Goal: Task Accomplishment & Management: Manage account settings

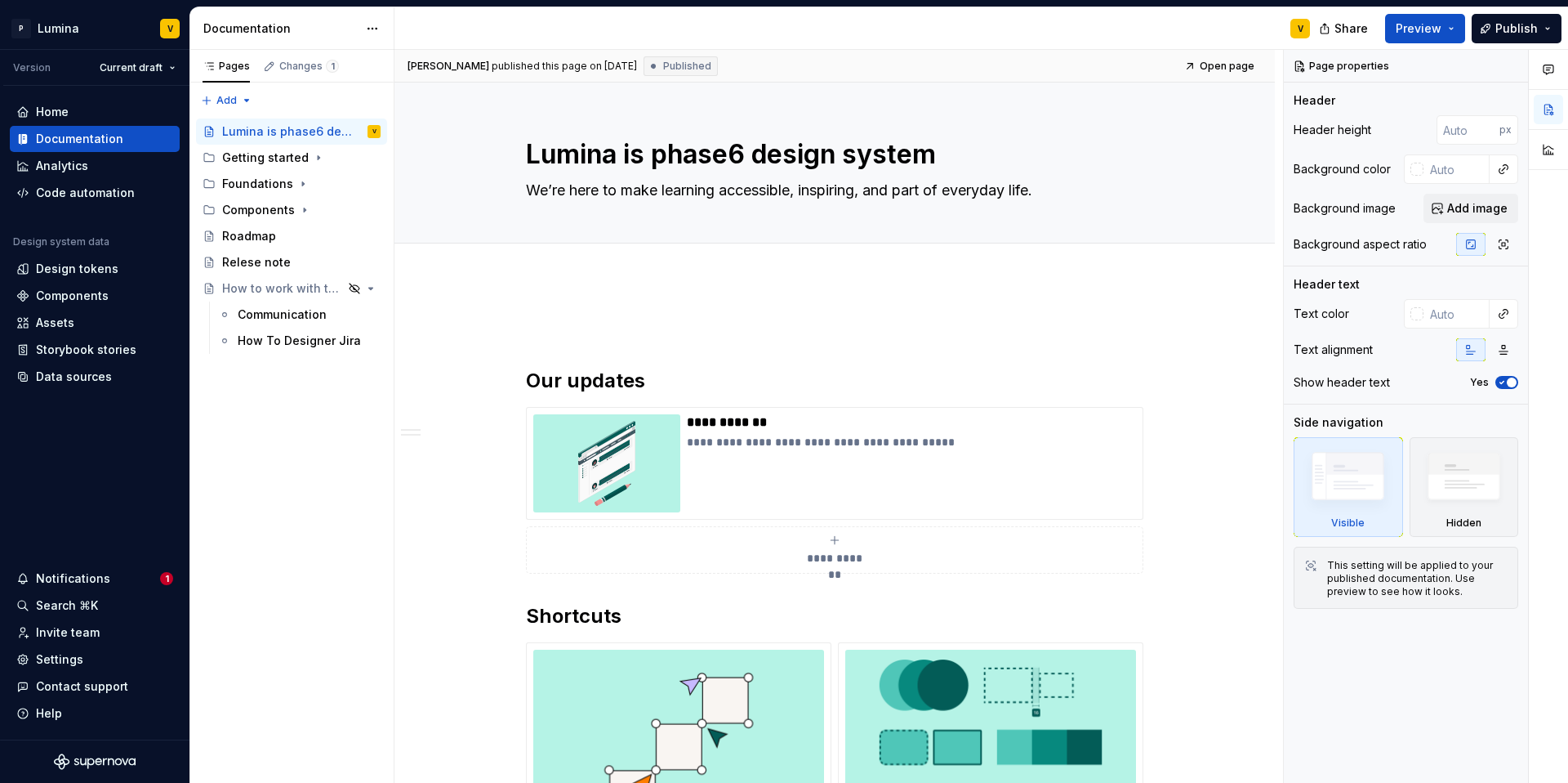
scroll to position [780, 0]
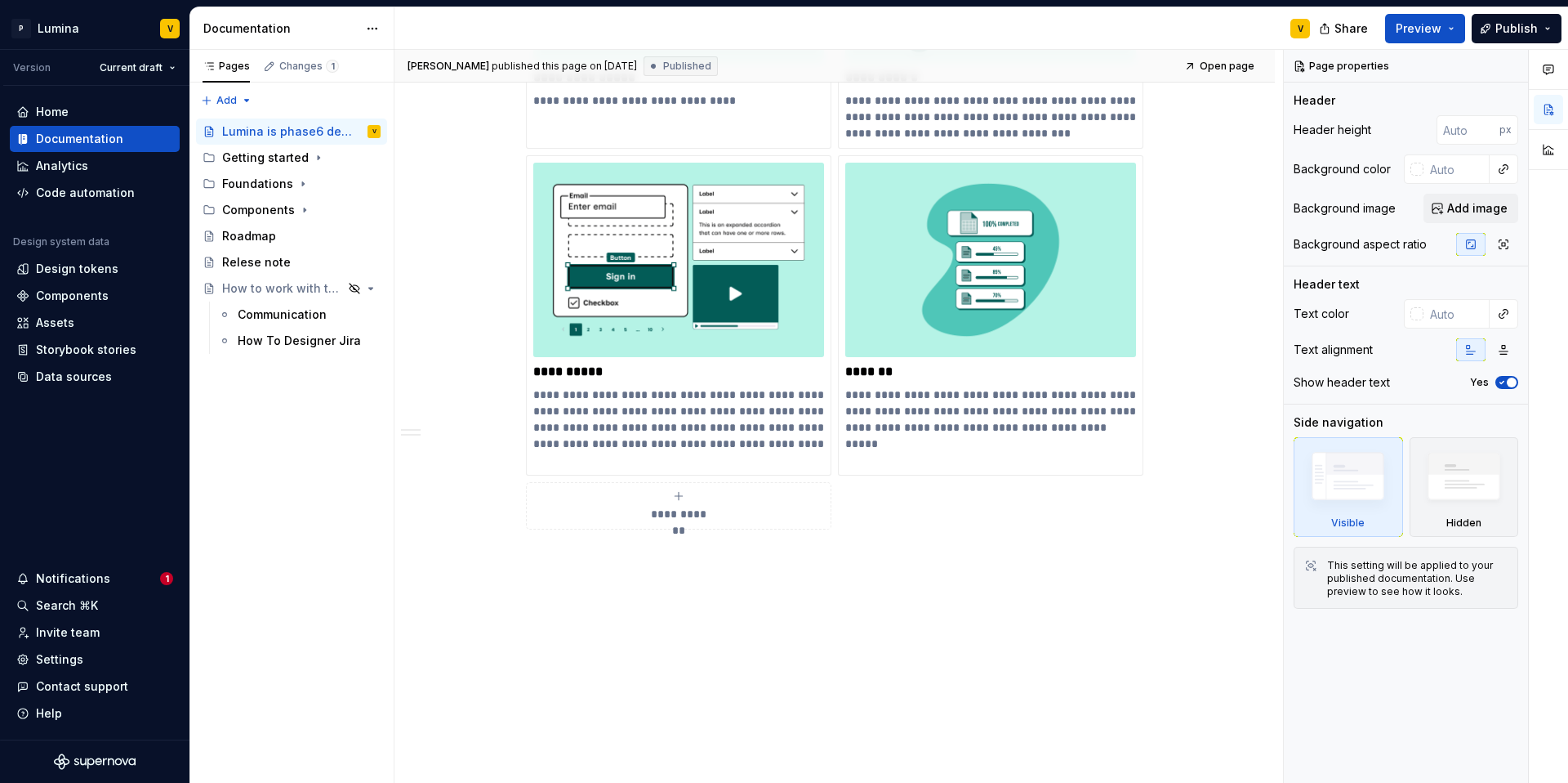
type textarea "*"
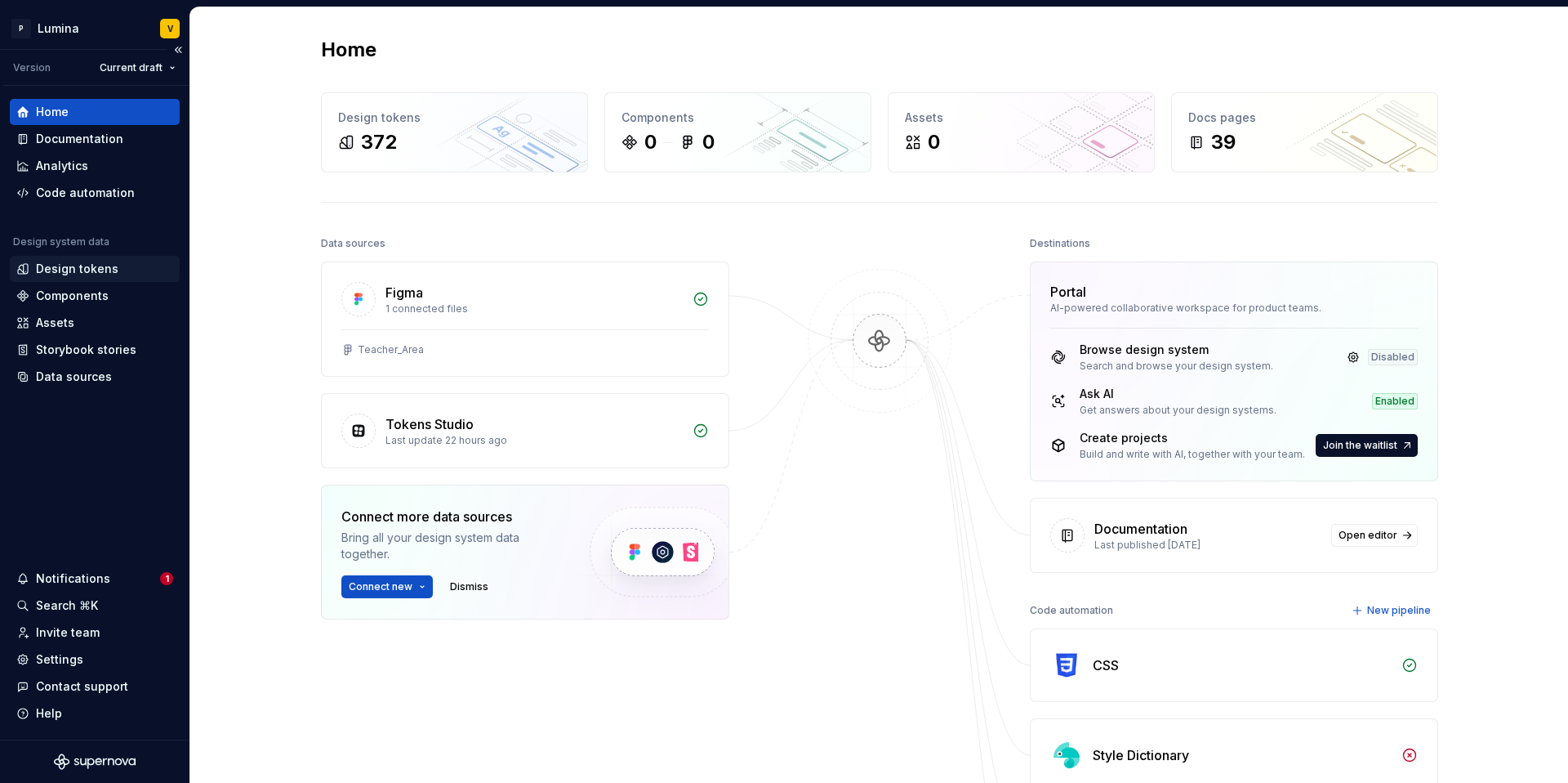
click at [100, 275] on div "Design tokens" at bounding box center [77, 269] width 82 height 16
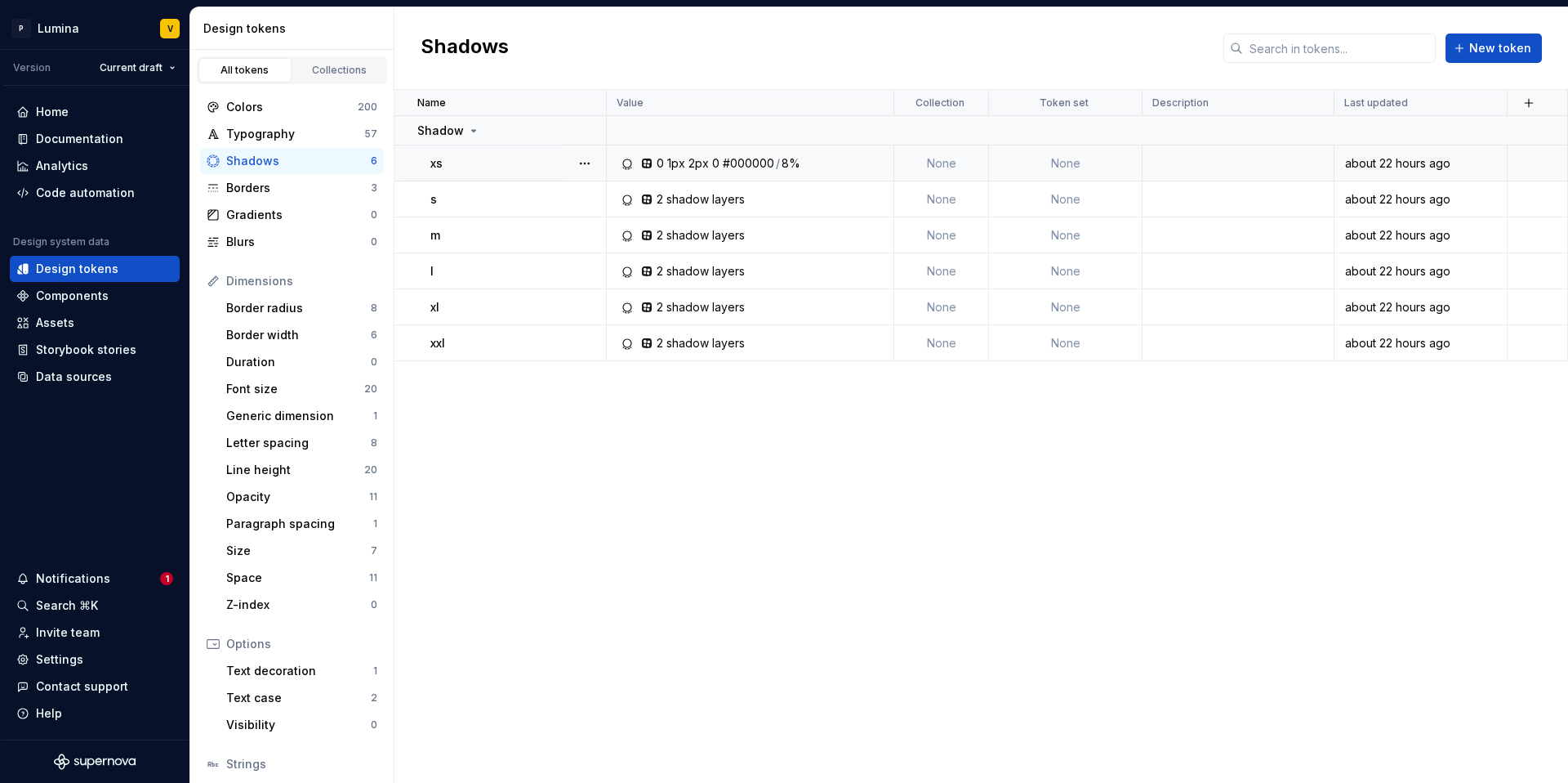
click at [676, 167] on div "1px" at bounding box center [677, 164] width 18 height 16
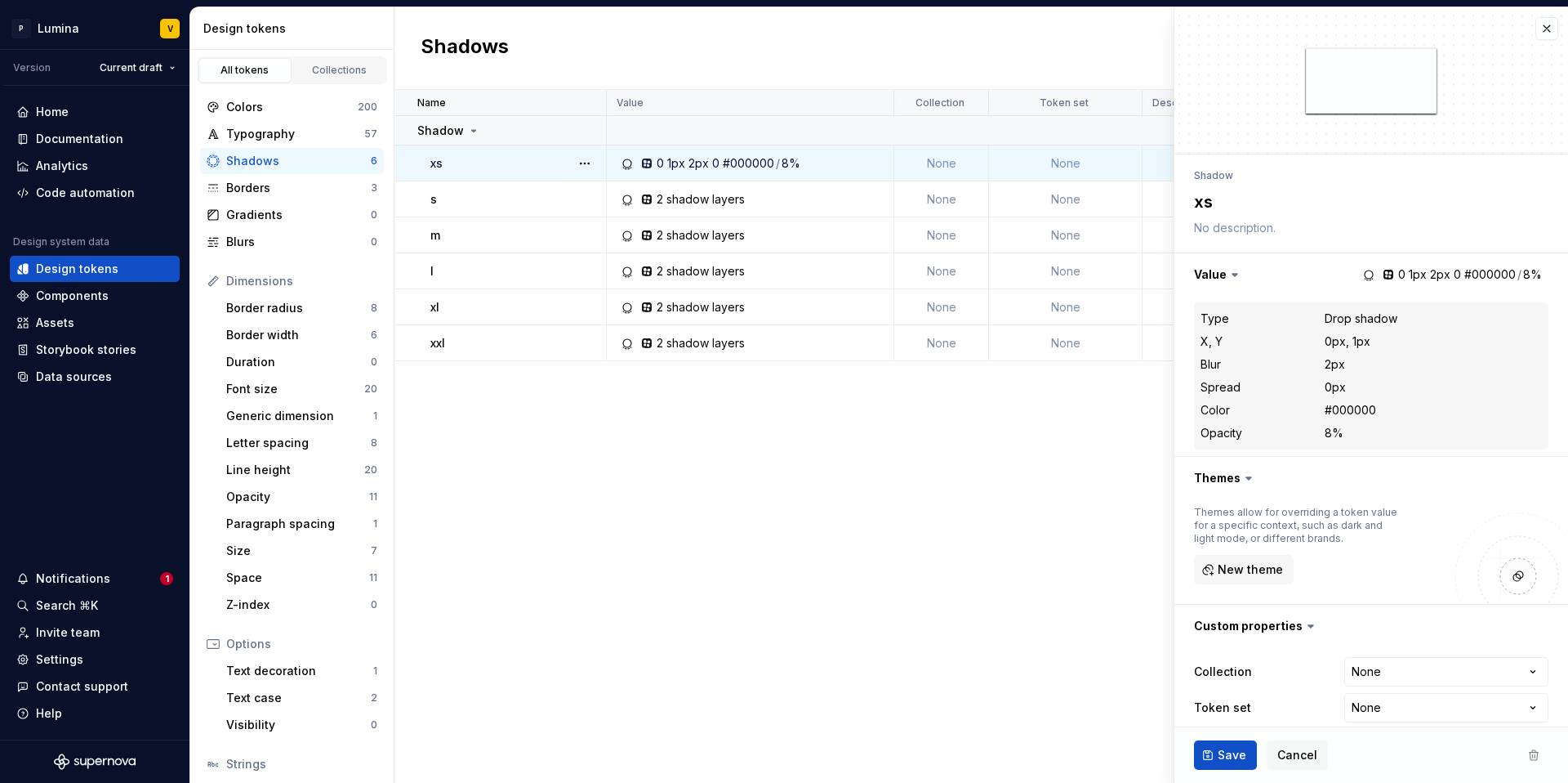
type textarea "*"
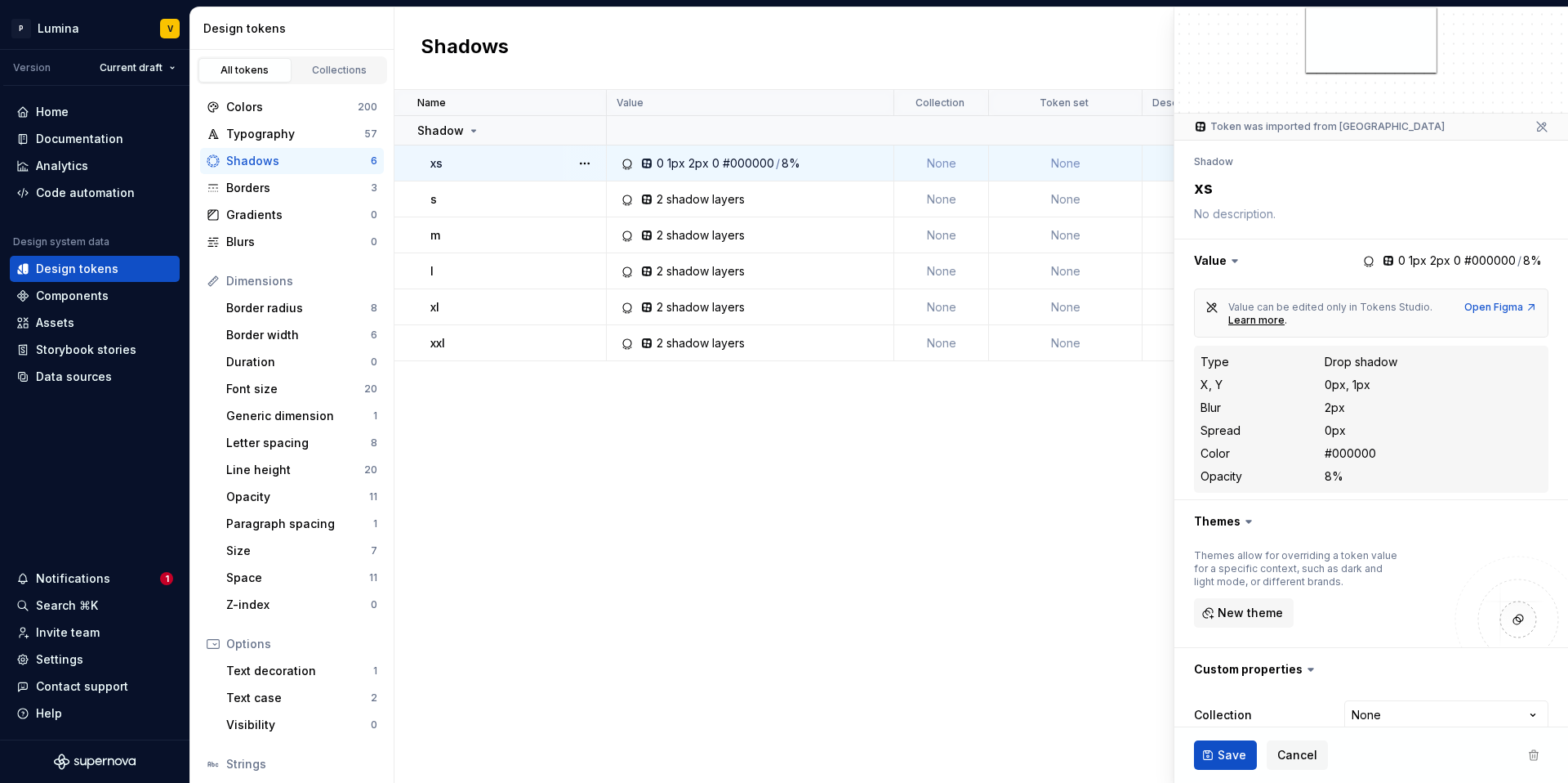
scroll to position [100, 0]
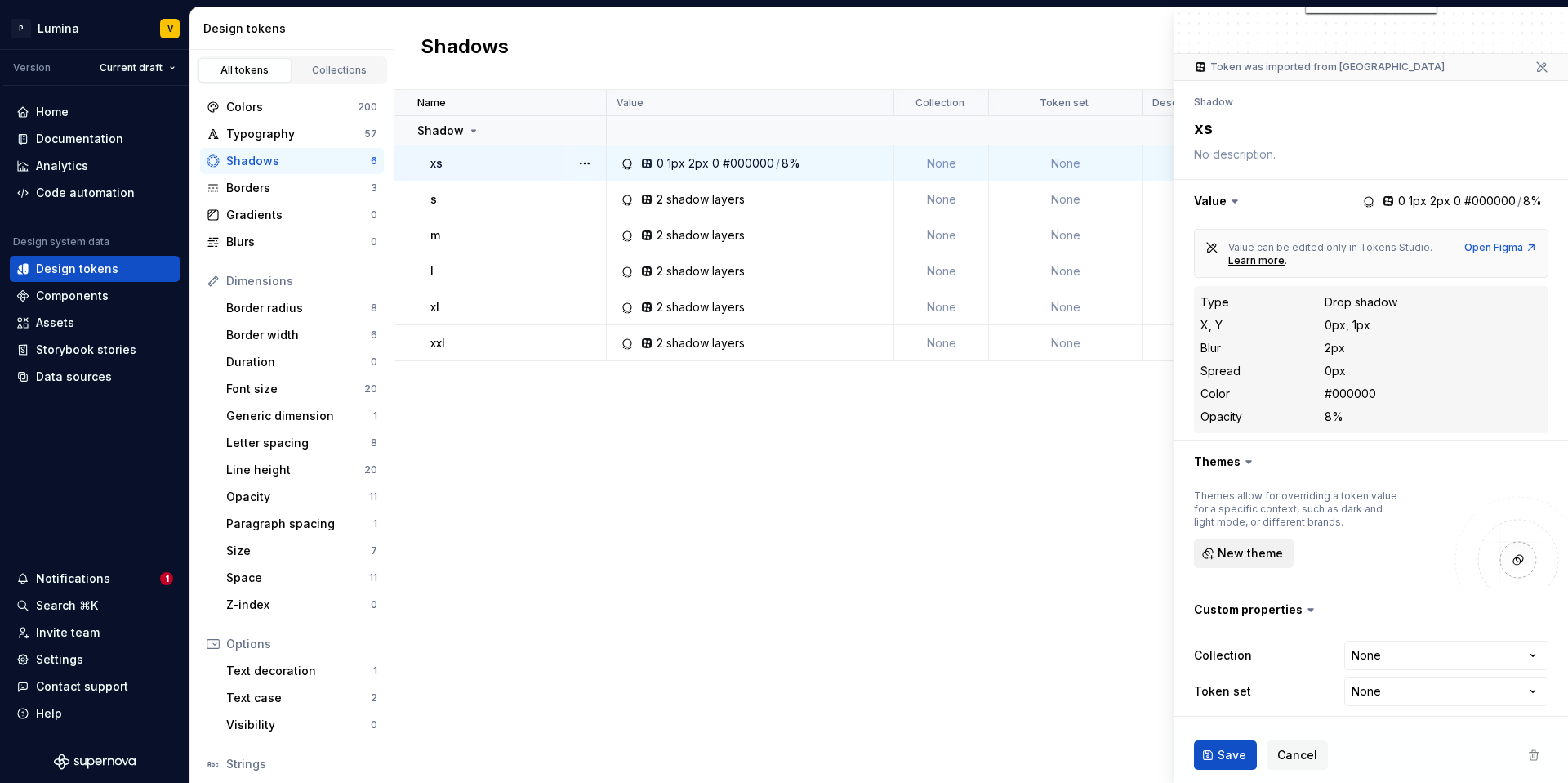
click at [1226, 559] on span "New theme" at bounding box center [1250, 553] width 65 height 16
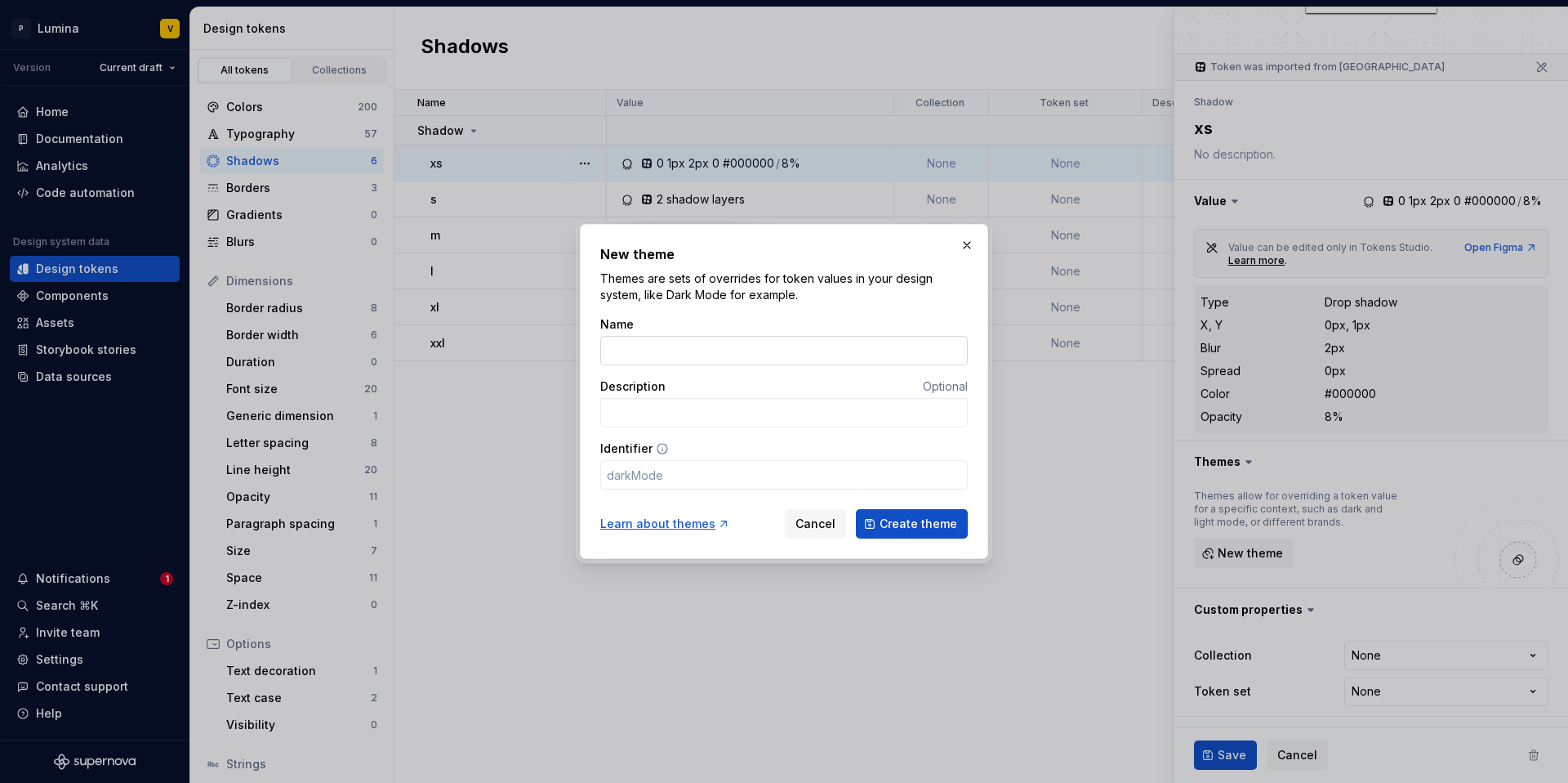
click at [631, 356] on input "Name" at bounding box center [784, 350] width 367 height 29
click at [966, 248] on button "button" at bounding box center [966, 244] width 23 height 23
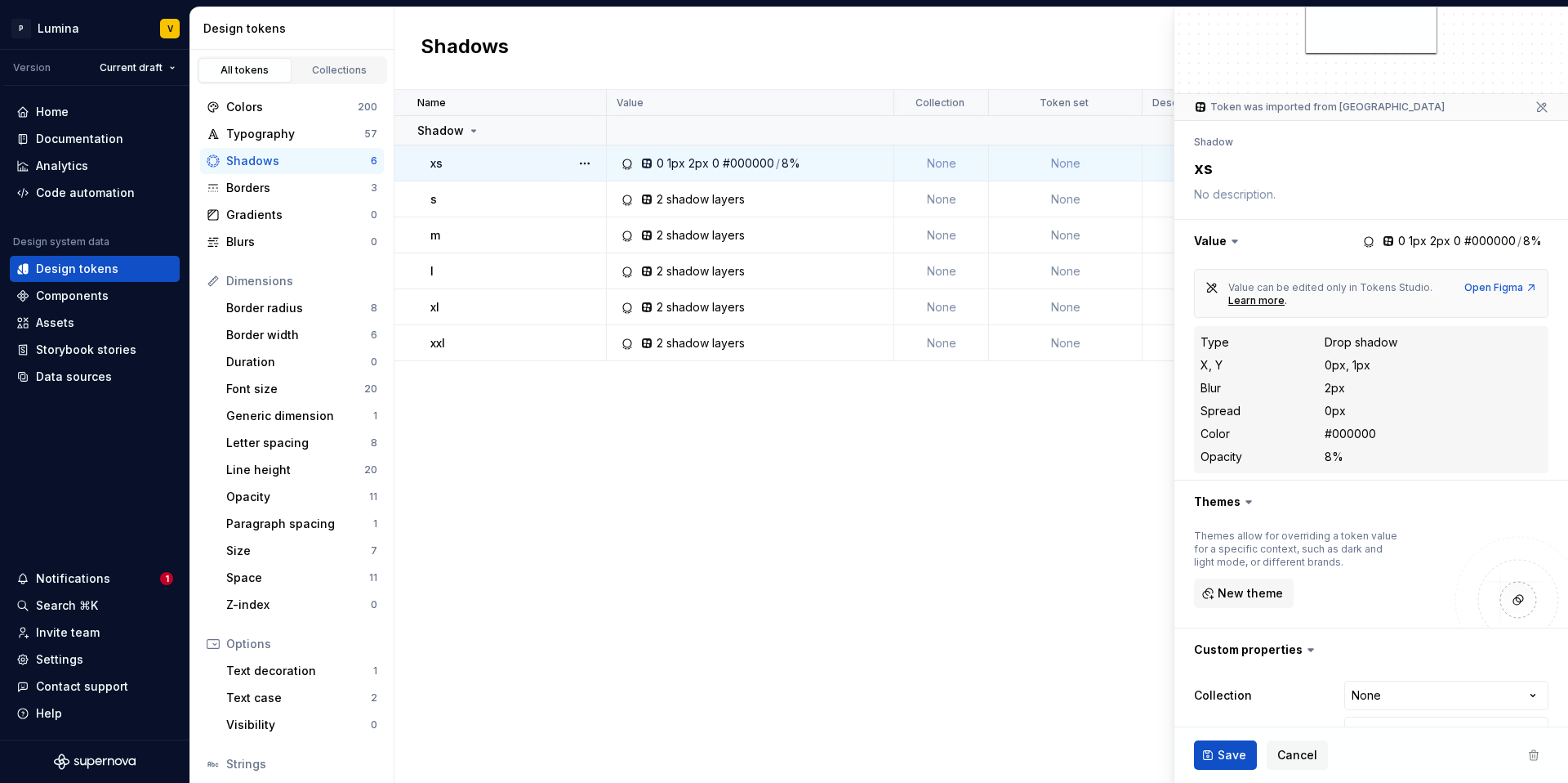
scroll to position [0, 0]
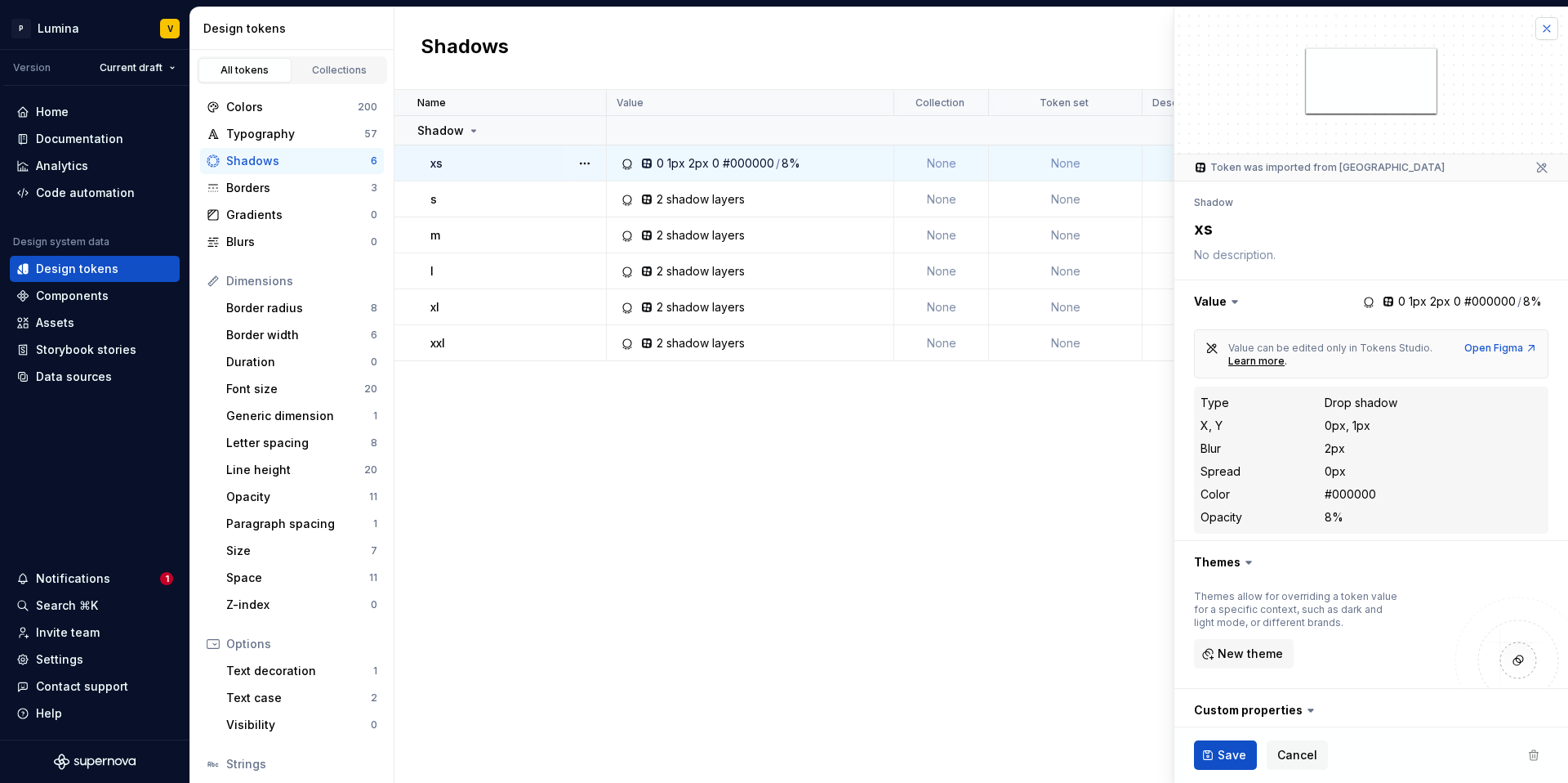
click at [1535, 26] on button "button" at bounding box center [1546, 28] width 23 height 23
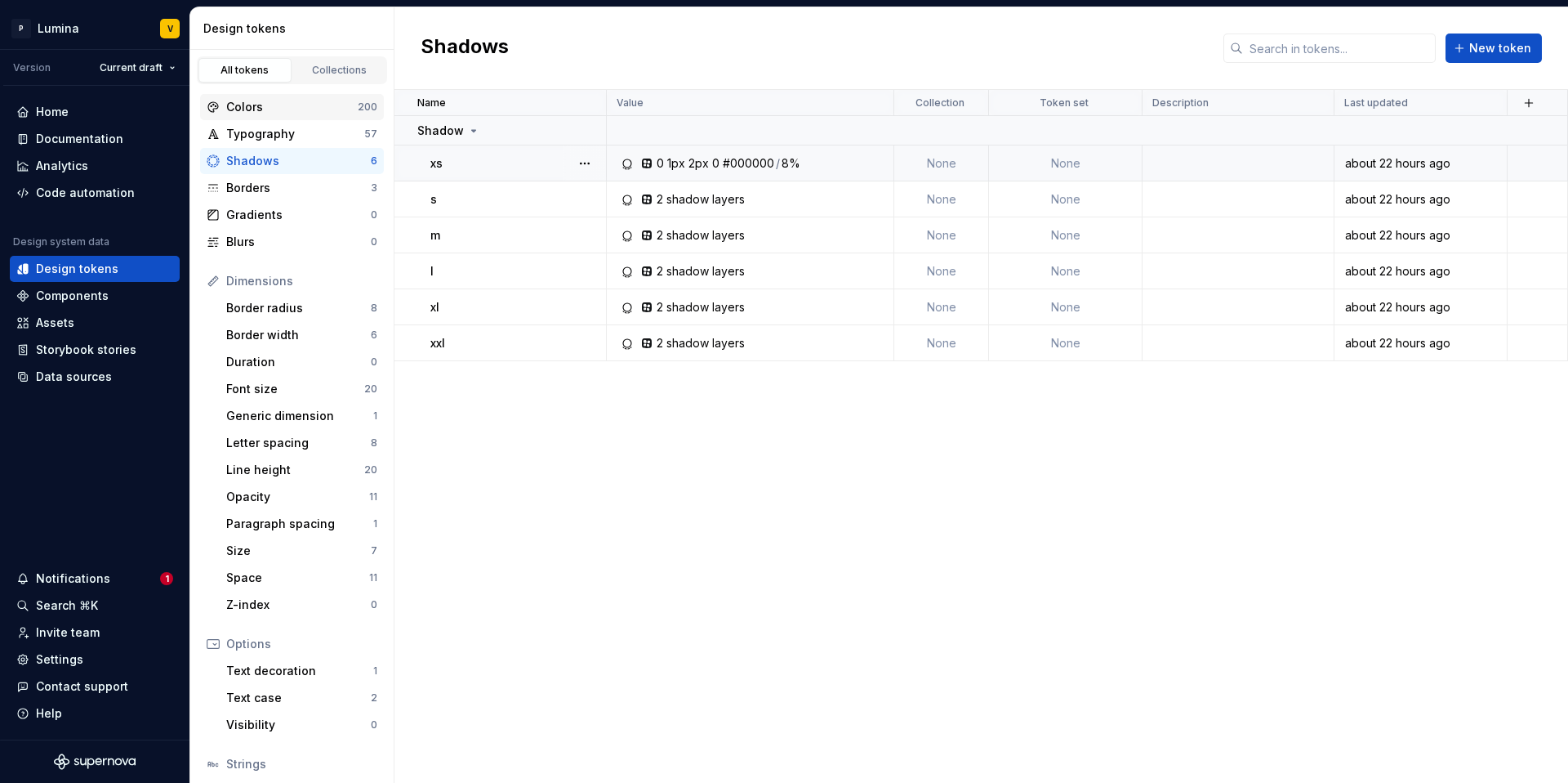
click at [278, 109] on div "Colors" at bounding box center [291, 107] width 131 height 16
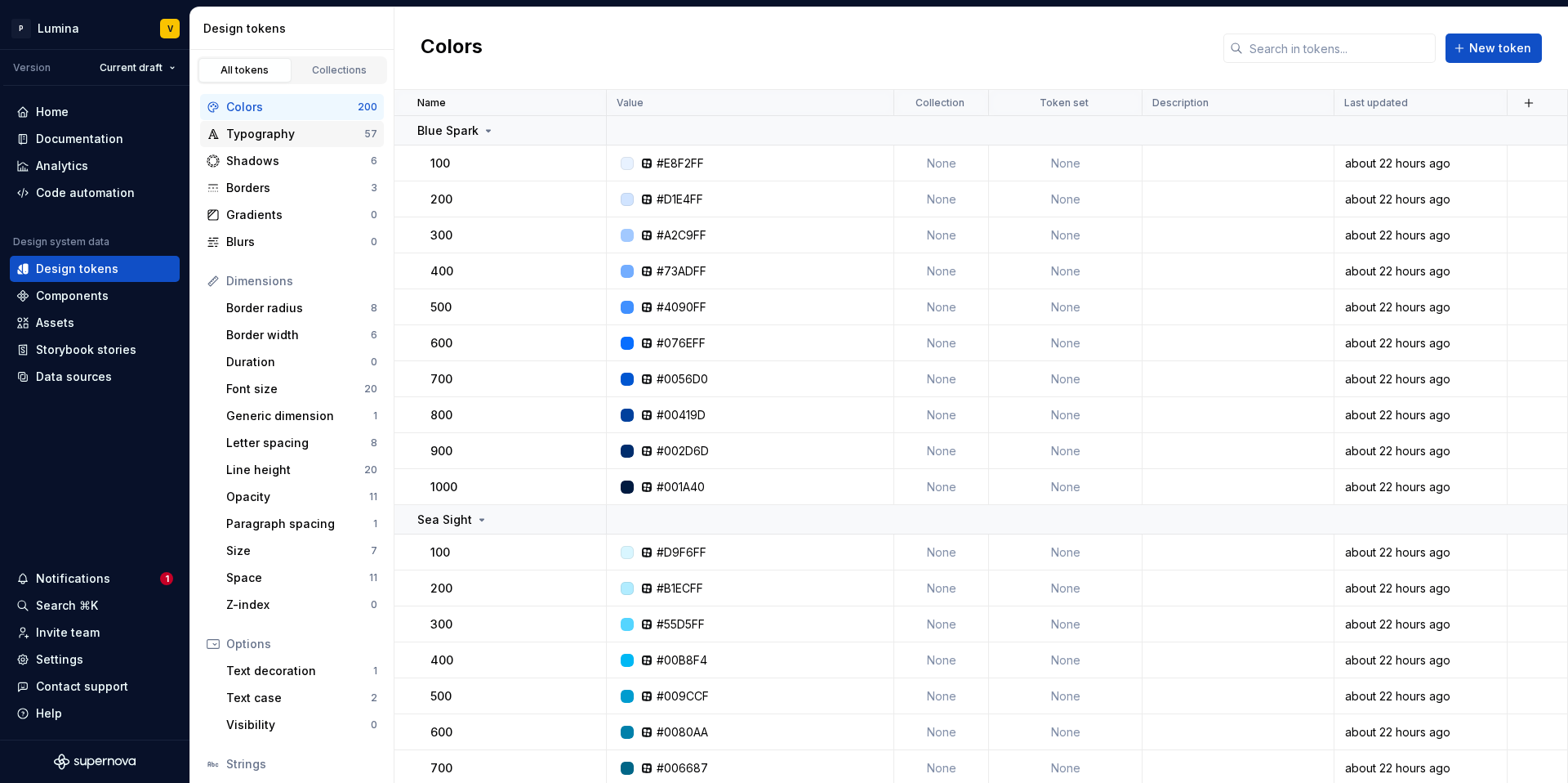
click at [266, 130] on div "Typography" at bounding box center [295, 134] width 138 height 16
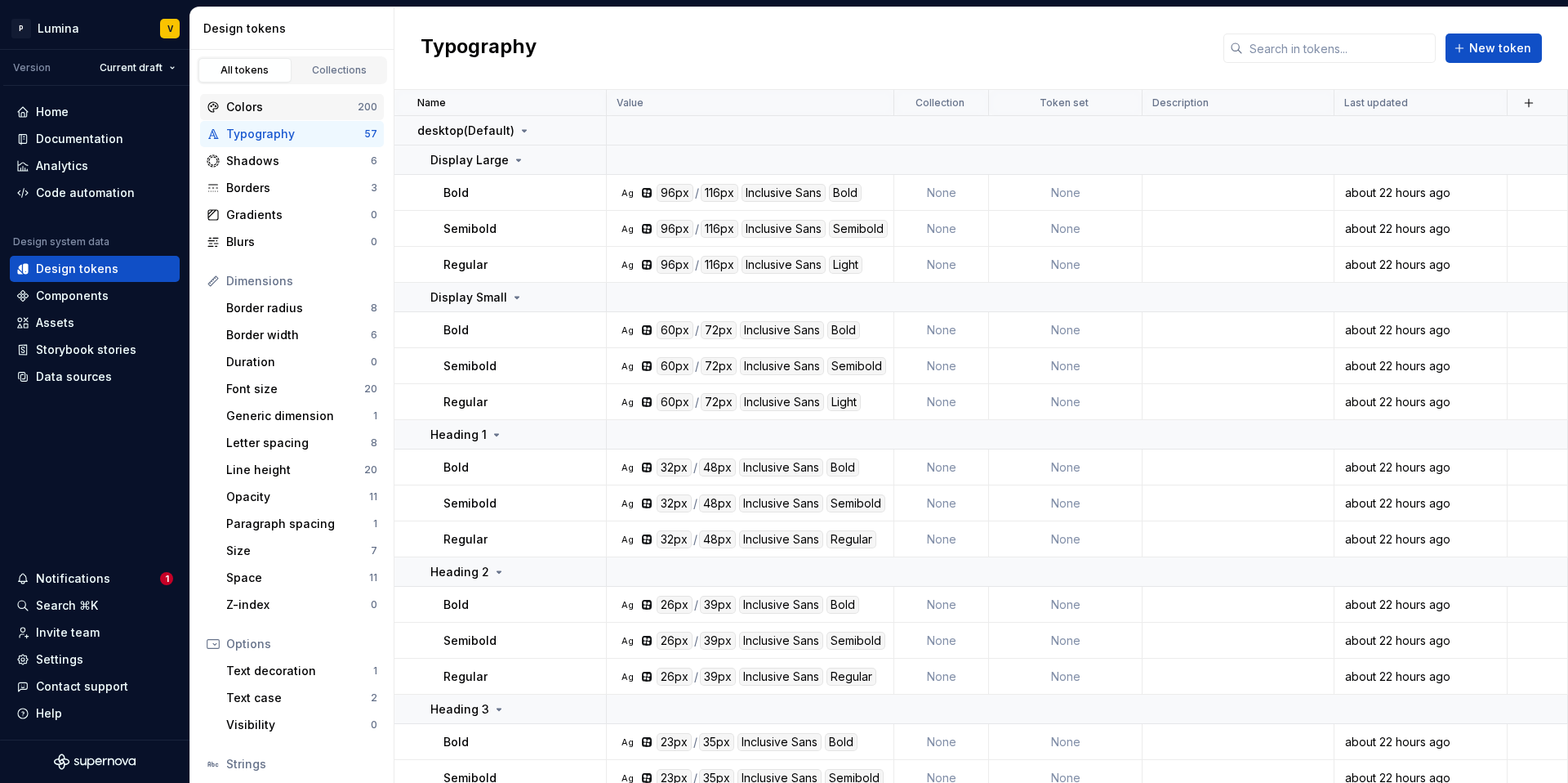
click at [272, 101] on div "Colors" at bounding box center [291, 107] width 131 height 16
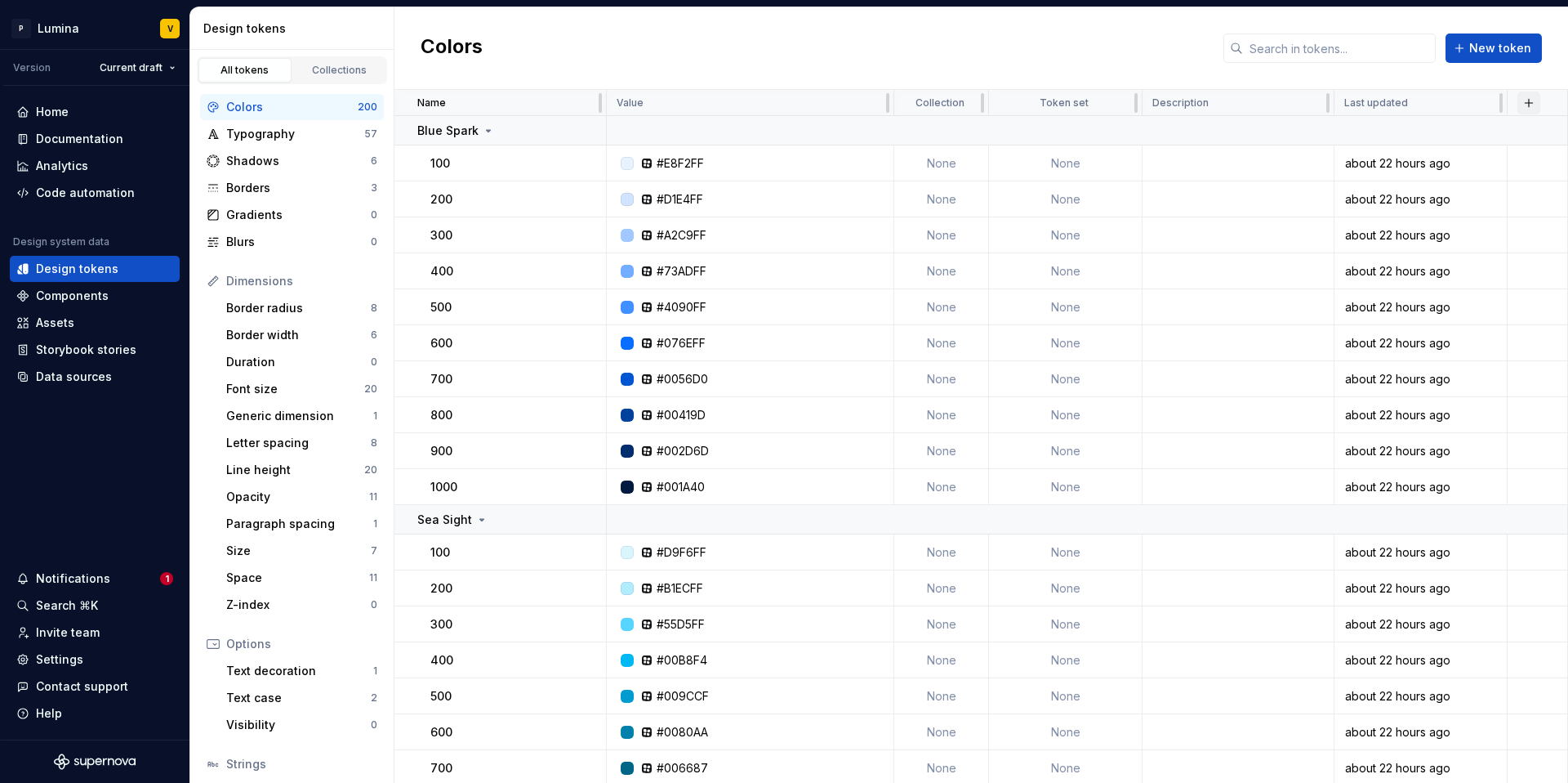
click at [1531, 102] on button "button" at bounding box center [1528, 102] width 23 height 23
click at [1449, 129] on div "New theme" at bounding box center [1452, 135] width 156 height 16
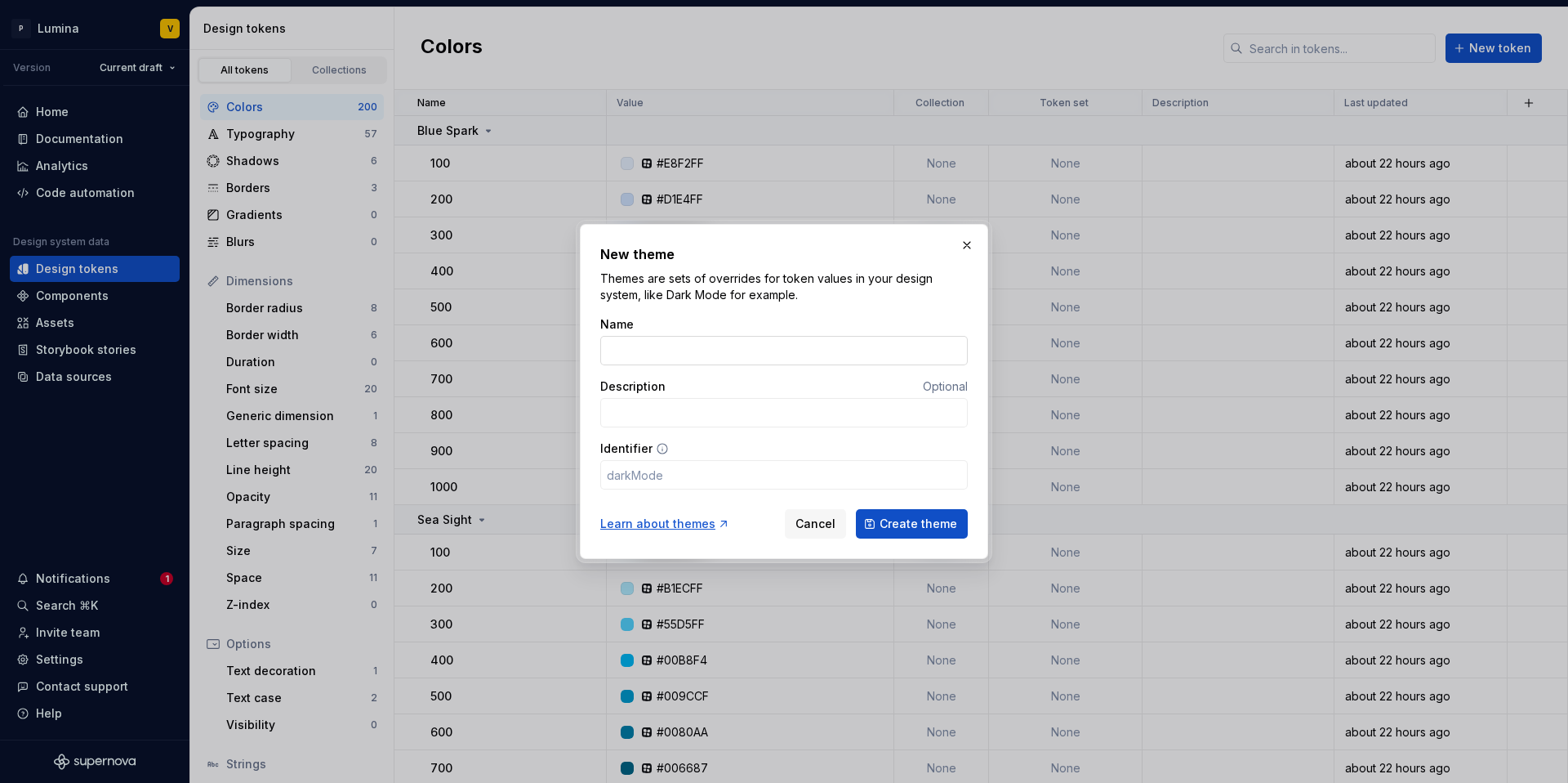
click at [688, 351] on input "Name" at bounding box center [784, 350] width 367 height 29
click at [685, 344] on input "Name" at bounding box center [784, 350] width 367 height 29
type input "O"
type input "o"
type input "Or"
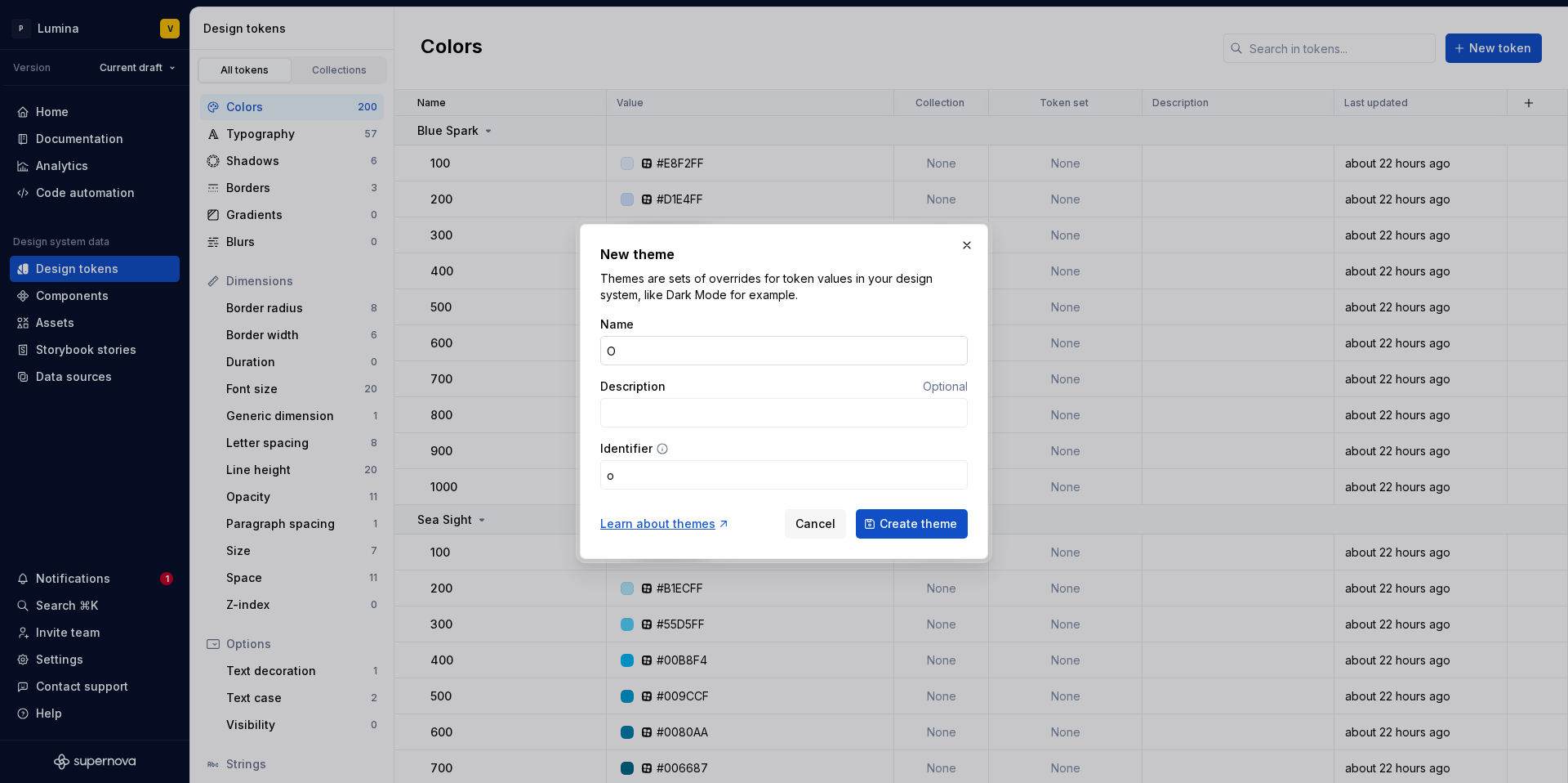
type input "or"
type input "Ori"
type input "ori"
type input "Orig"
type input "orig"
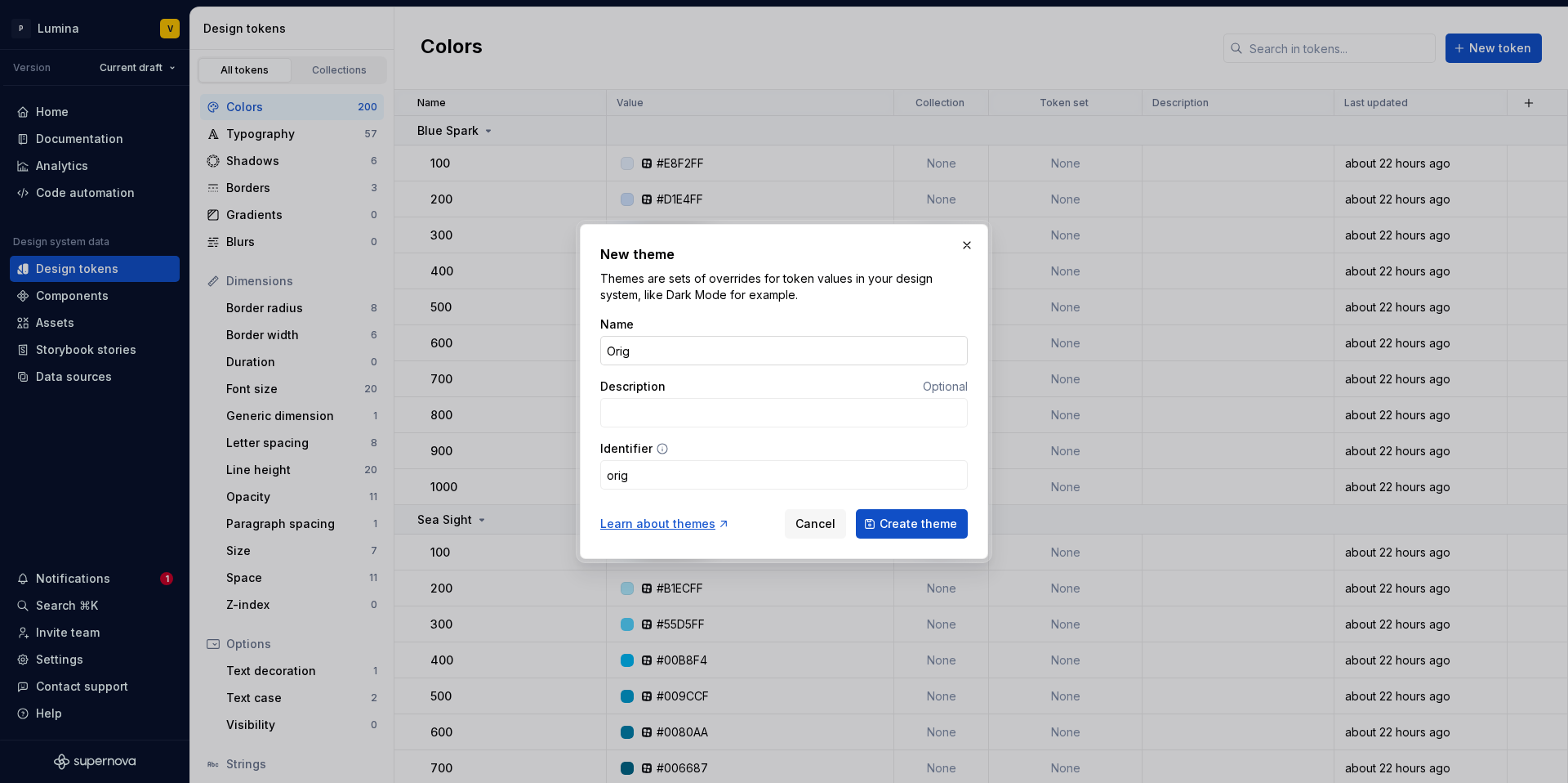
type input "Orign"
type input "orign"
type input "Origna"
type input "origna"
type input "Orignal"
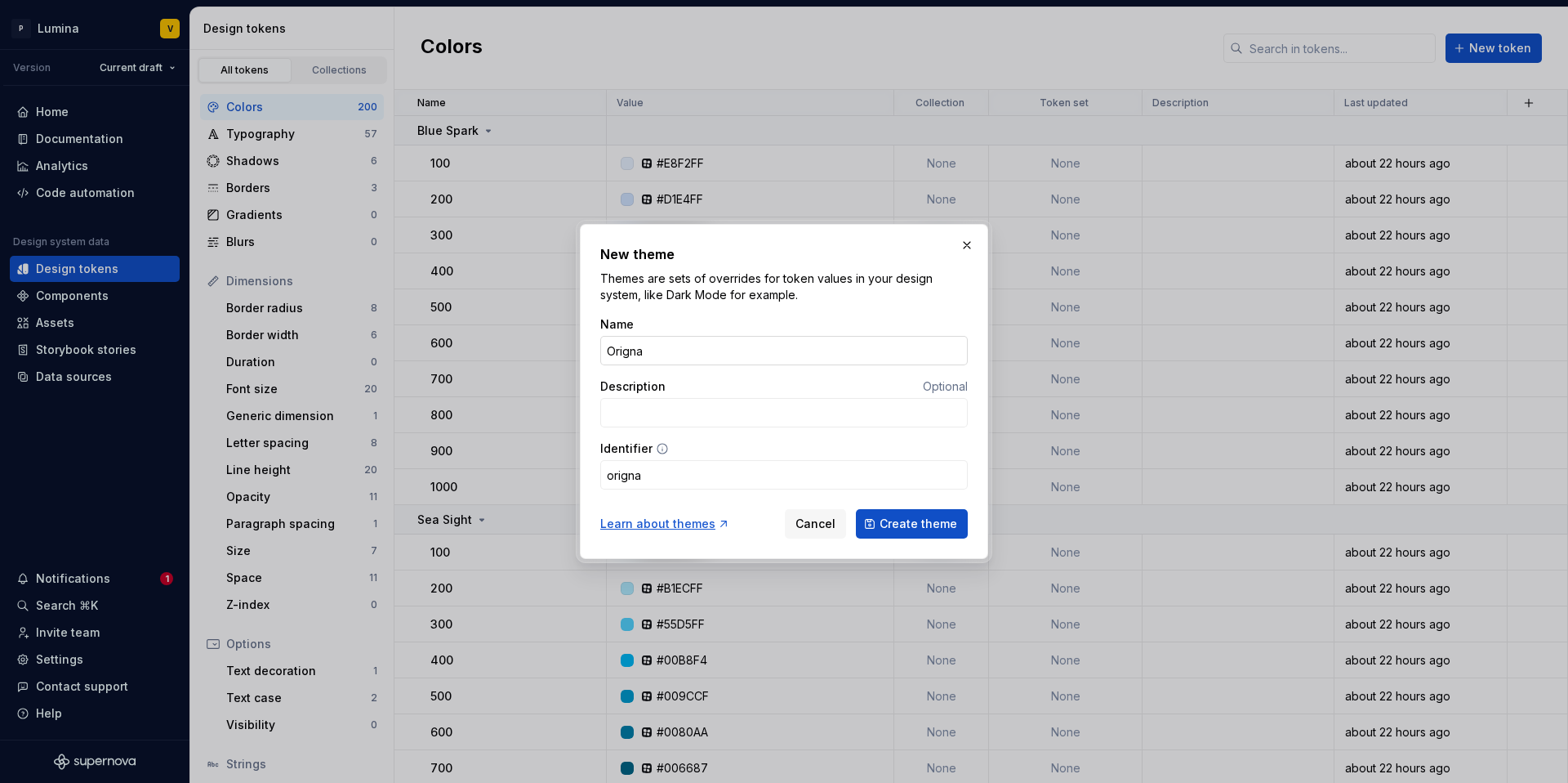
type input "orignal"
type input "Orignal O"
type input "orignalO"
type input "Orignal Or"
type input "orignalOr"
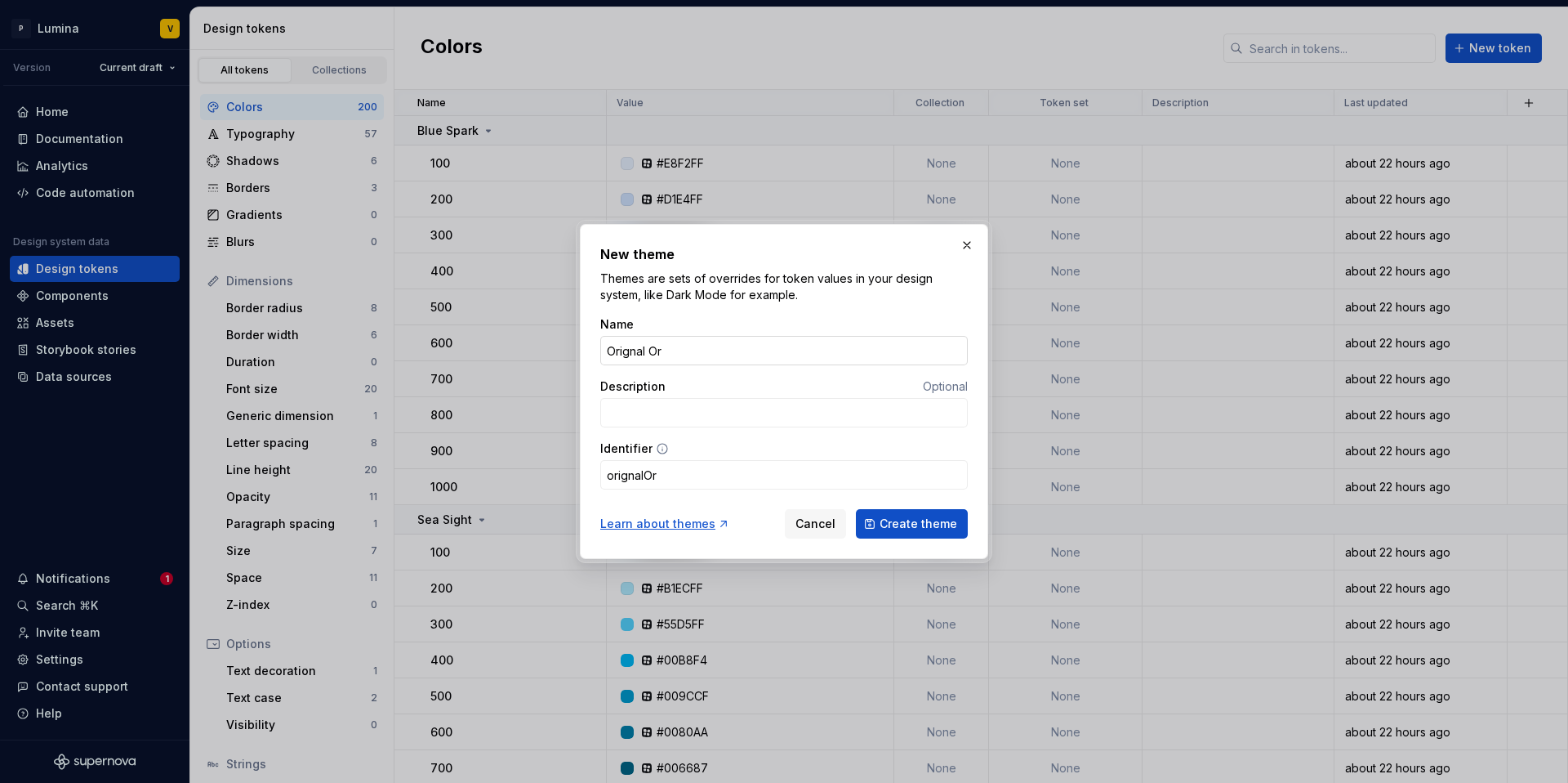
type input "Orignal Ora"
type input "orignalOra"
type input "Orignal Oran"
type input "orignalOran"
type input "Orignal Orang"
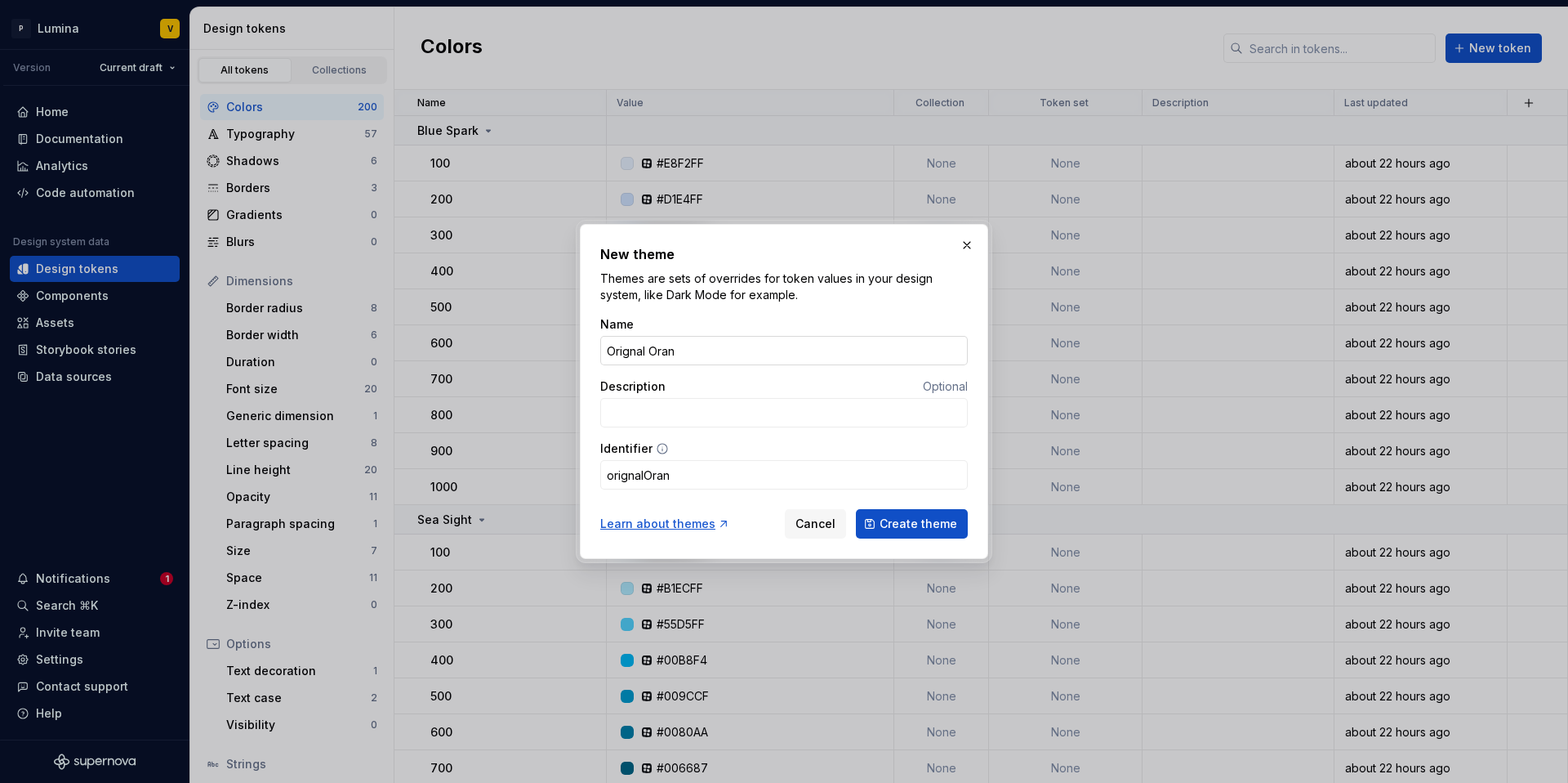
type input "orignalOrang"
type input "Orignal Orange"
type input "orignalOrange"
drag, startPoint x: 699, startPoint y: 355, endPoint x: 594, endPoint y: 348, distance: 105.2
click at [594, 348] on div "New theme Themes are sets of overrides for token values in your design system, …" at bounding box center [784, 391] width 408 height 335
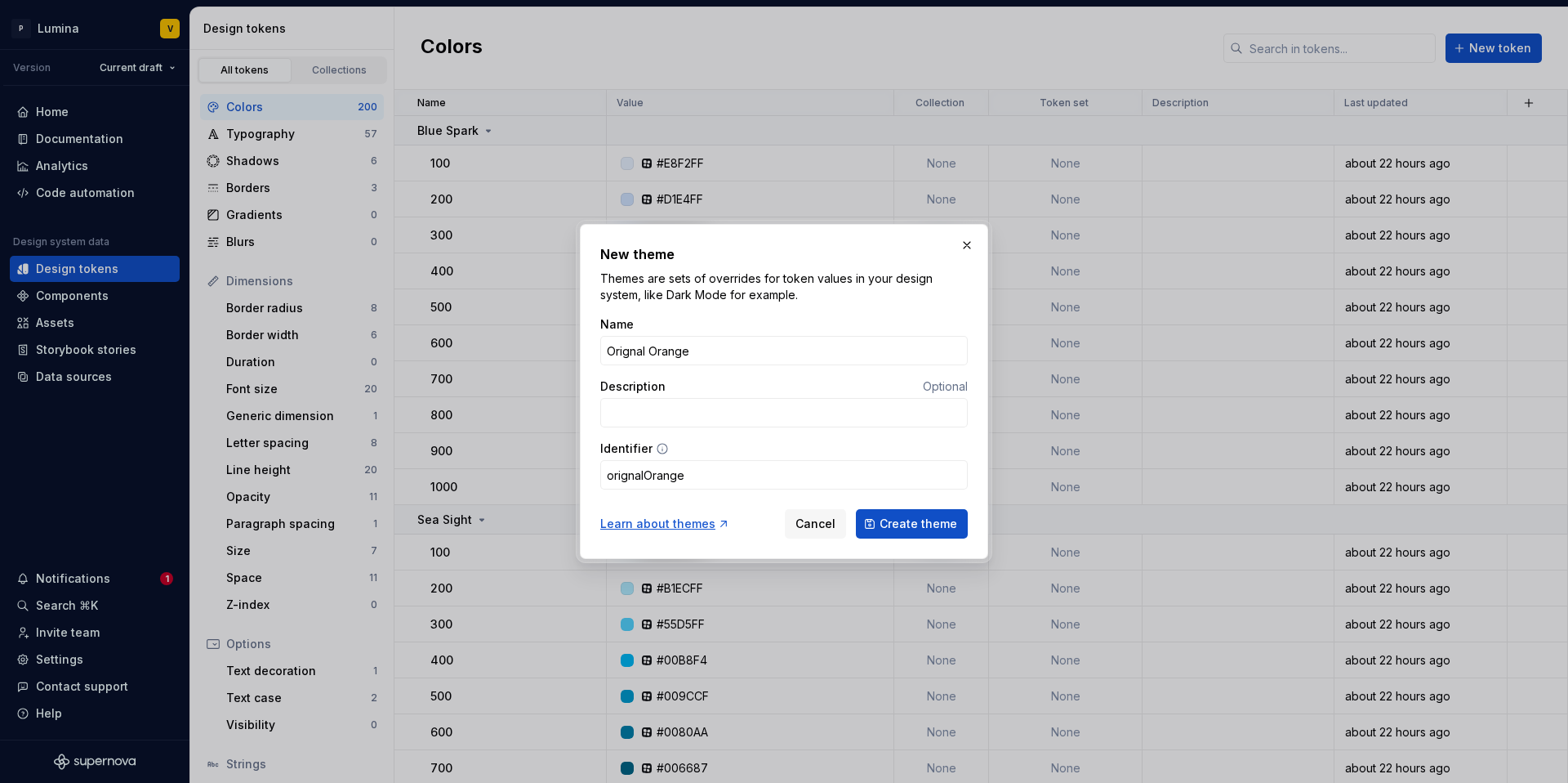
type input "Orignal Orange"
paste input "Original Orange"
type input "Original Orange"
type input "originalOrange"
type input "Original Orange"
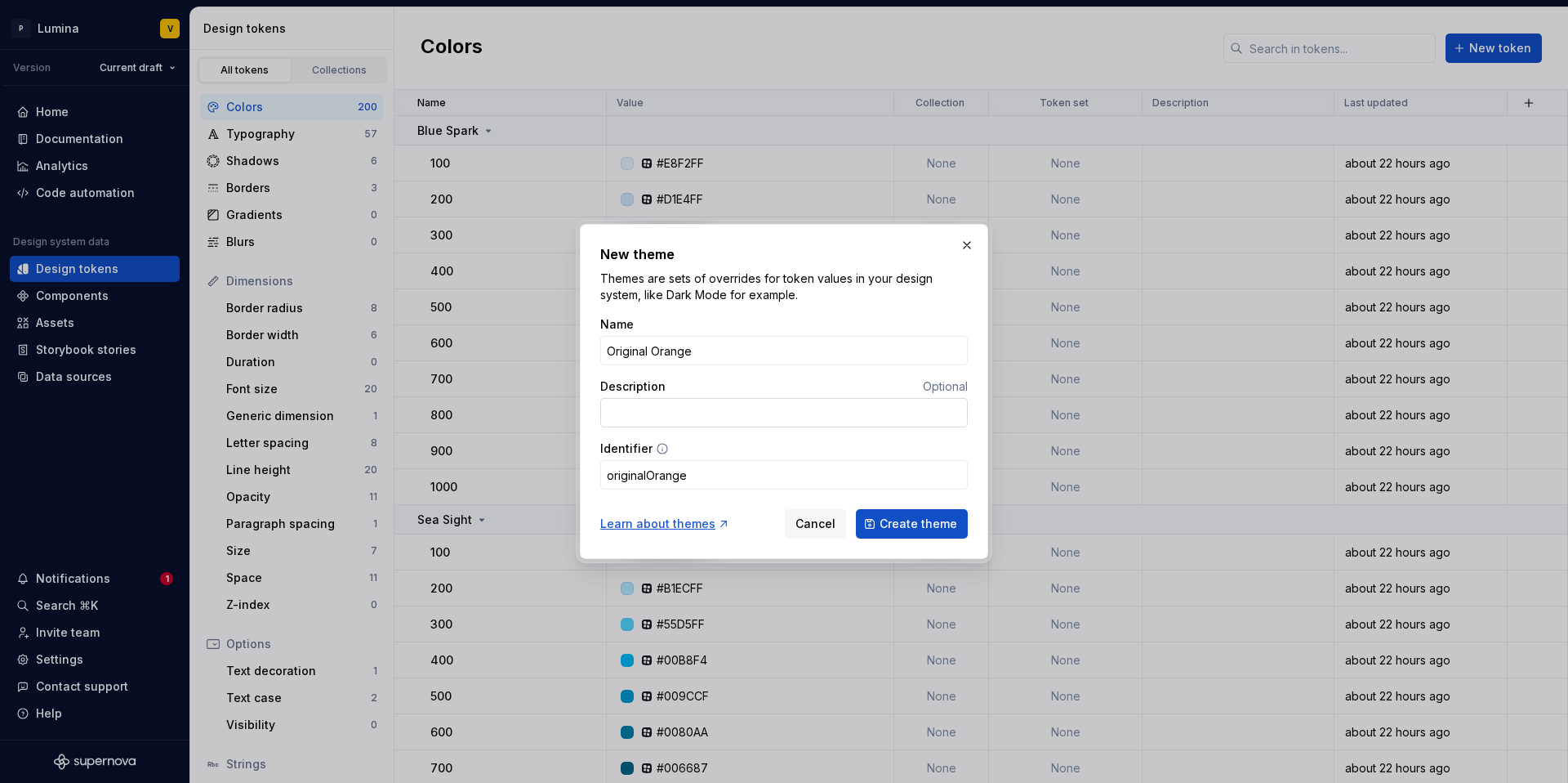
click at [656, 412] on input "Description" at bounding box center [784, 413] width 367 height 29
type input "Classic phase6 color"
click at [911, 528] on span "Create theme" at bounding box center [918, 524] width 78 height 16
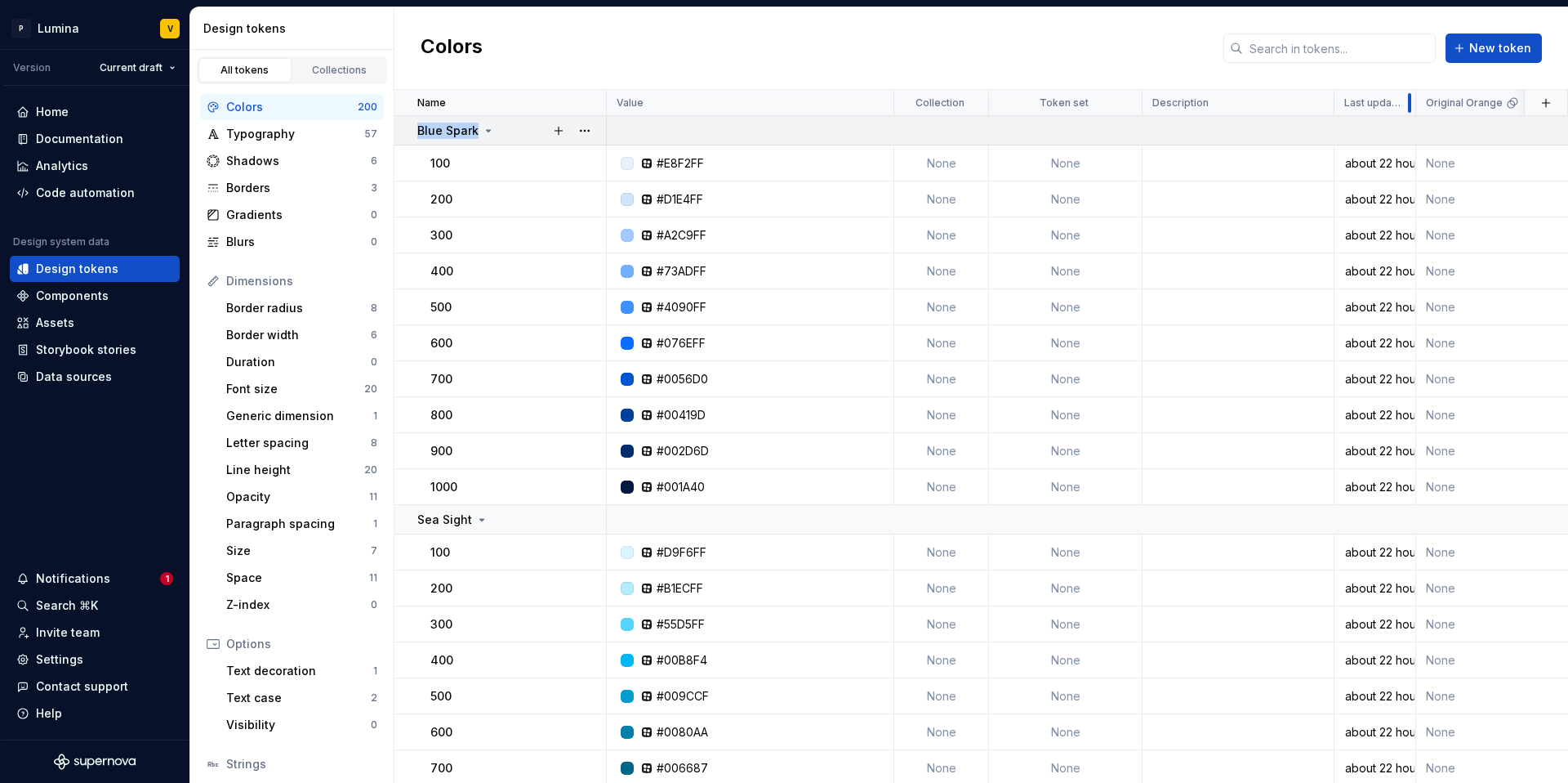
drag, startPoint x: 1499, startPoint y: 101, endPoint x: 1354, endPoint y: 122, distance: 146.5
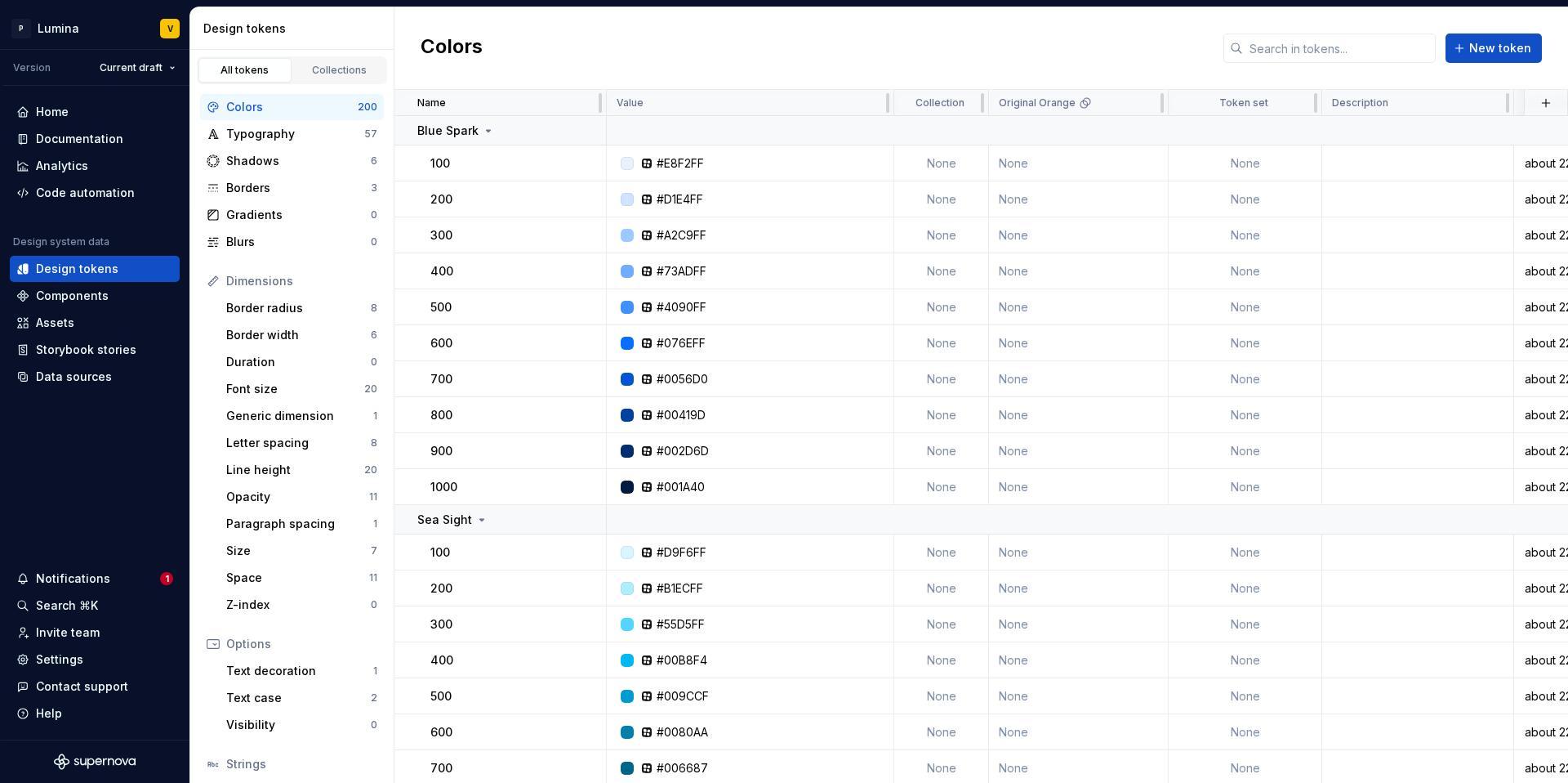
click at [393, 80] on div "Design tokens All tokens Collections Colors 200 Typography 57 Shadows 6 Borders…" at bounding box center [879, 395] width 1378 height 776
drag, startPoint x: 601, startPoint y: 99, endPoint x: 511, endPoint y: 98, distance: 90.0
click at [511, 98] on div "Name" at bounding box center [500, 102] width 213 height 26
drag, startPoint x: 608, startPoint y: 99, endPoint x: 598, endPoint y: 104, distance: 11.2
click at [577, 101] on div "Name" at bounding box center [500, 102] width 213 height 26
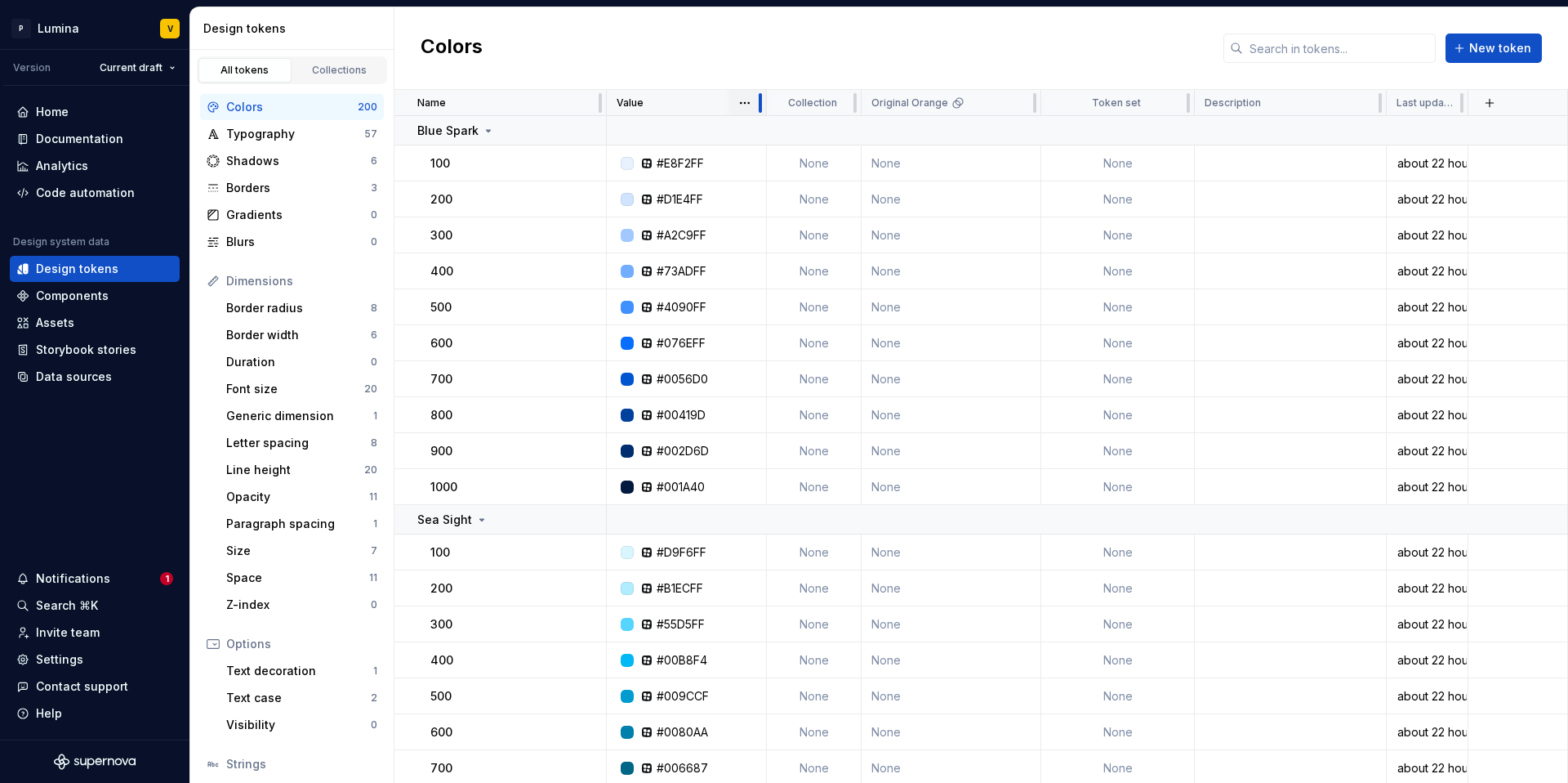
drag, startPoint x: 890, startPoint y: 102, endPoint x: 763, endPoint y: 105, distance: 127.0
click at [763, 105] on div at bounding box center [760, 102] width 13 height 26
drag, startPoint x: 1463, startPoint y: 100, endPoint x: 1474, endPoint y: 108, distance: 13.6
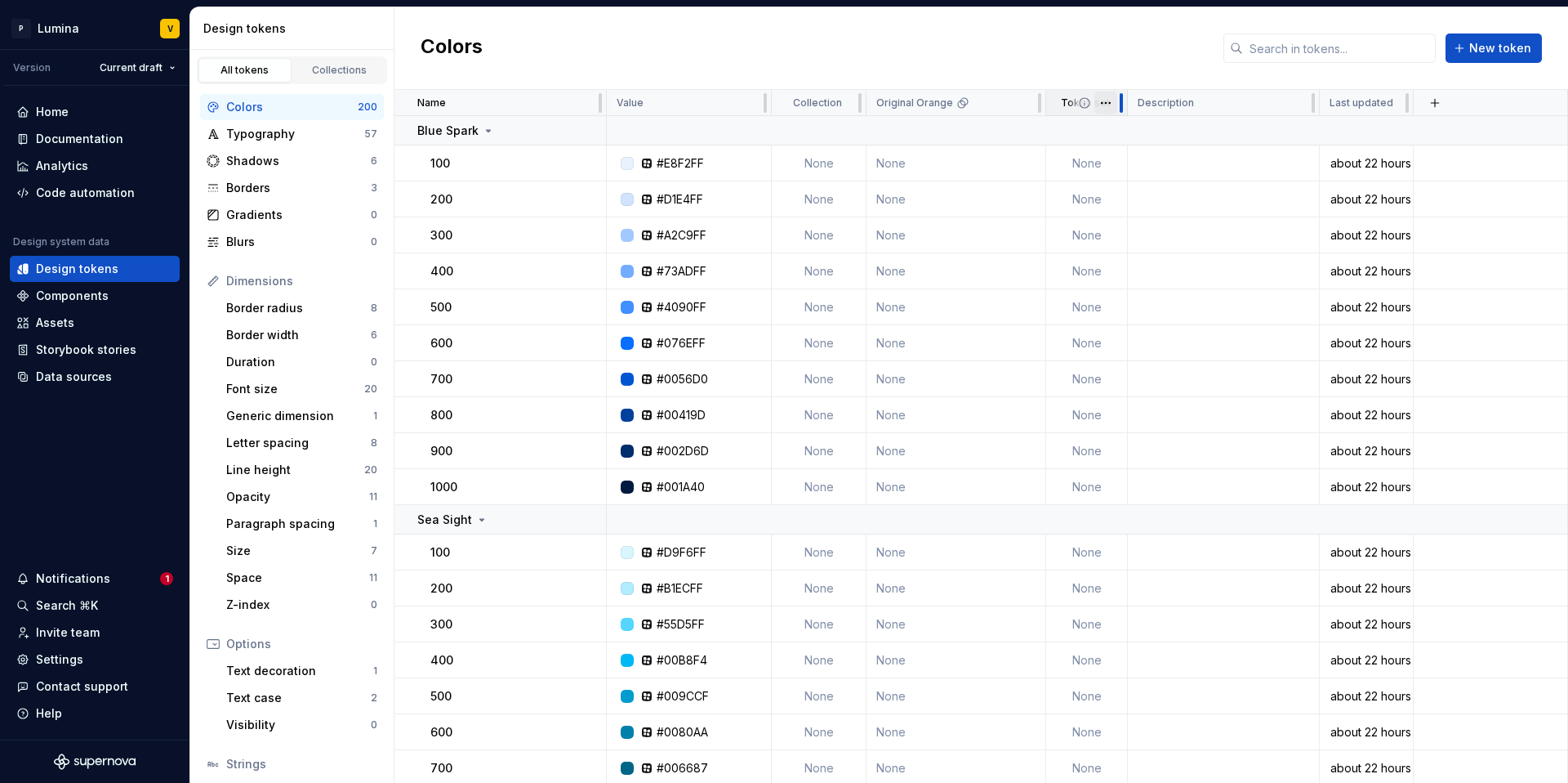
drag, startPoint x: 1193, startPoint y: 105, endPoint x: 1105, endPoint y: 107, distance: 88.0
click at [1105, 107] on div "Token set" at bounding box center [1087, 102] width 81 height 26
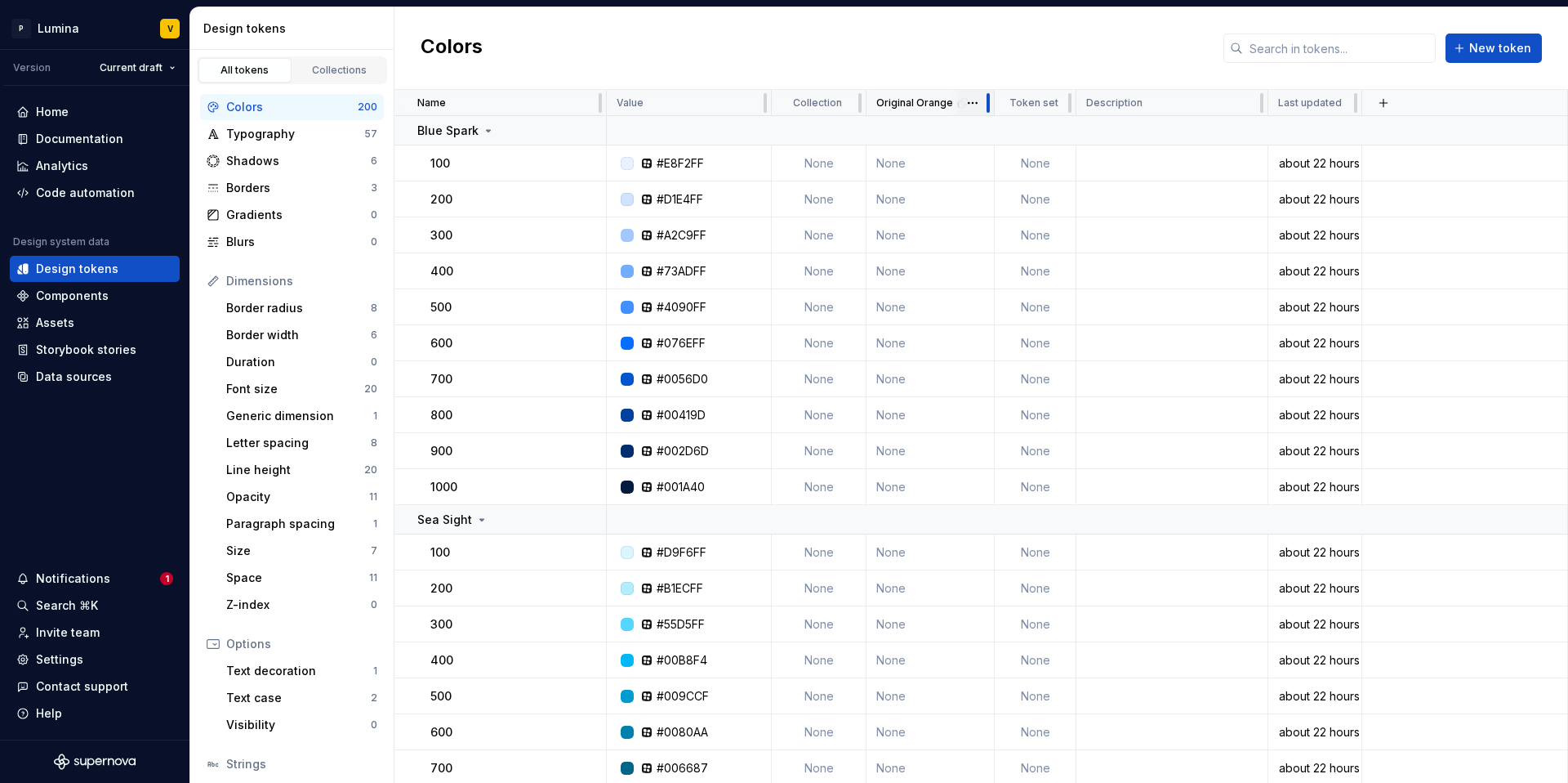
drag, startPoint x: 1043, startPoint y: 106, endPoint x: 992, endPoint y: 106, distance: 51.0
click at [992, 106] on div at bounding box center [988, 102] width 13 height 26
click at [1382, 105] on button "button" at bounding box center [1383, 102] width 23 height 23
click at [1282, 128] on div "New theme" at bounding box center [1262, 135] width 65 height 16
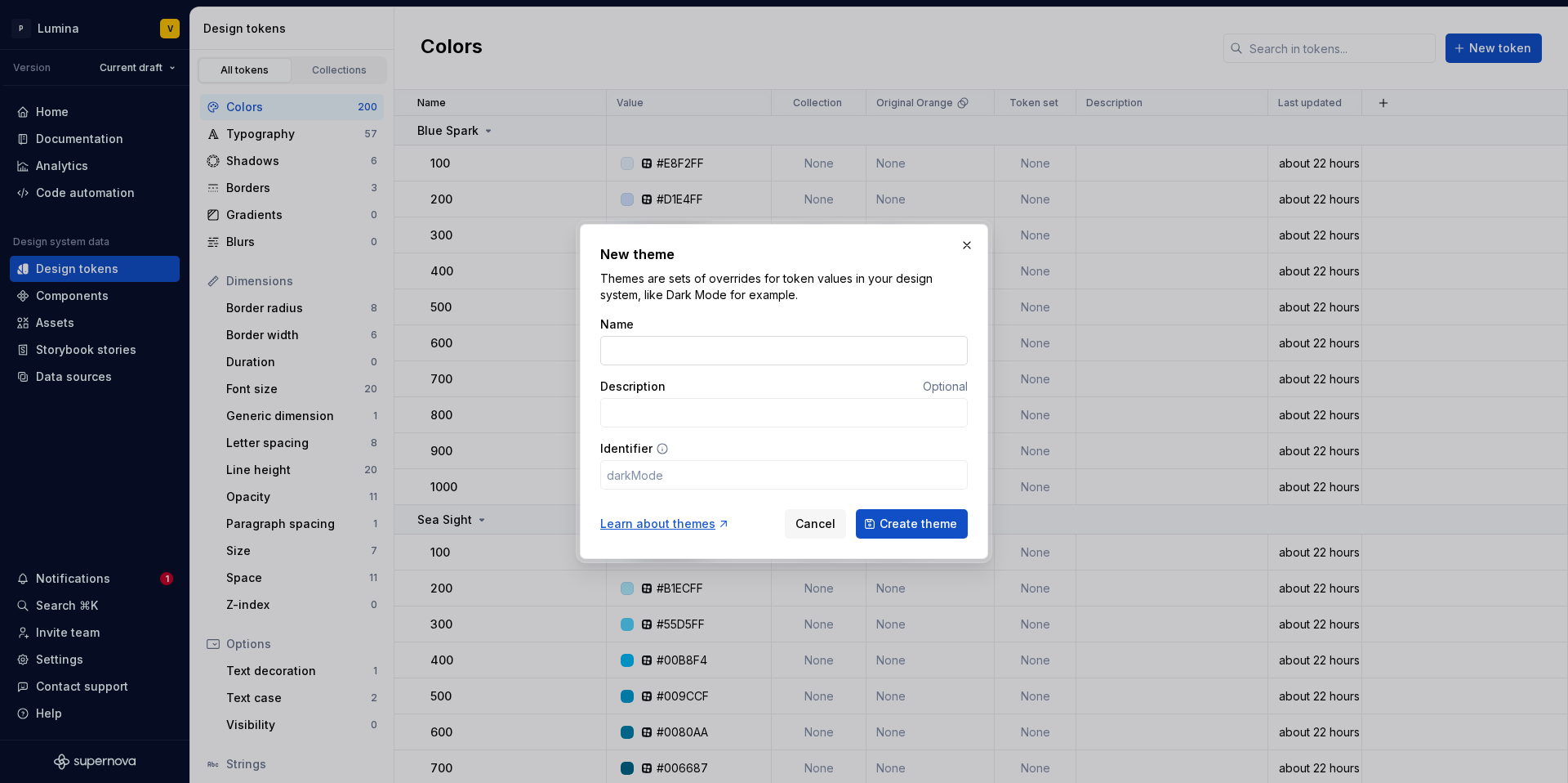
click at [735, 349] on input "Name" at bounding box center [784, 350] width 367 height 29
type input "G"
type input "g"
type input "Gr"
type input "gr"
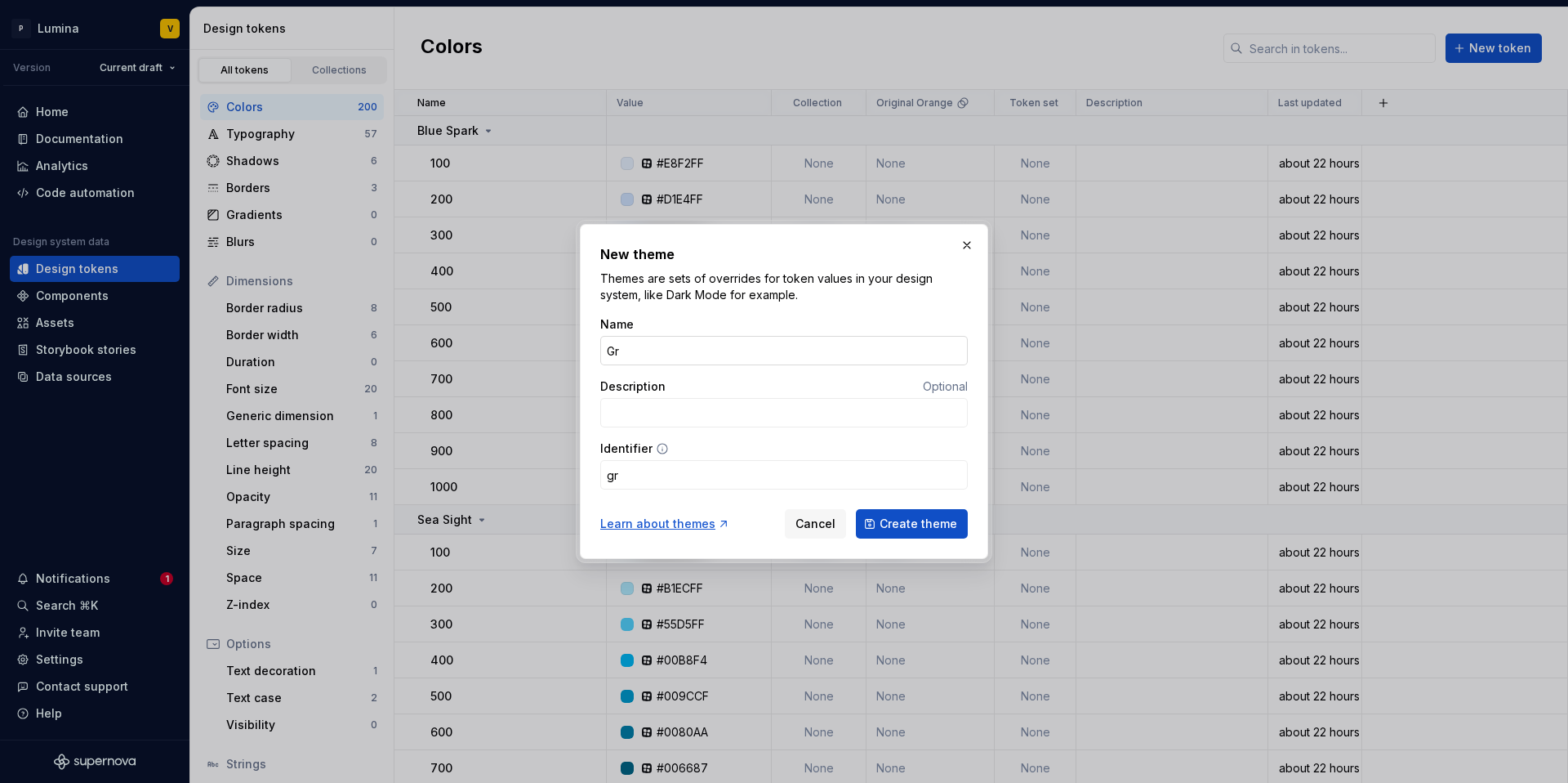
type input "G"
type input "g"
type input "N"
type input "n"
type input "Ne"
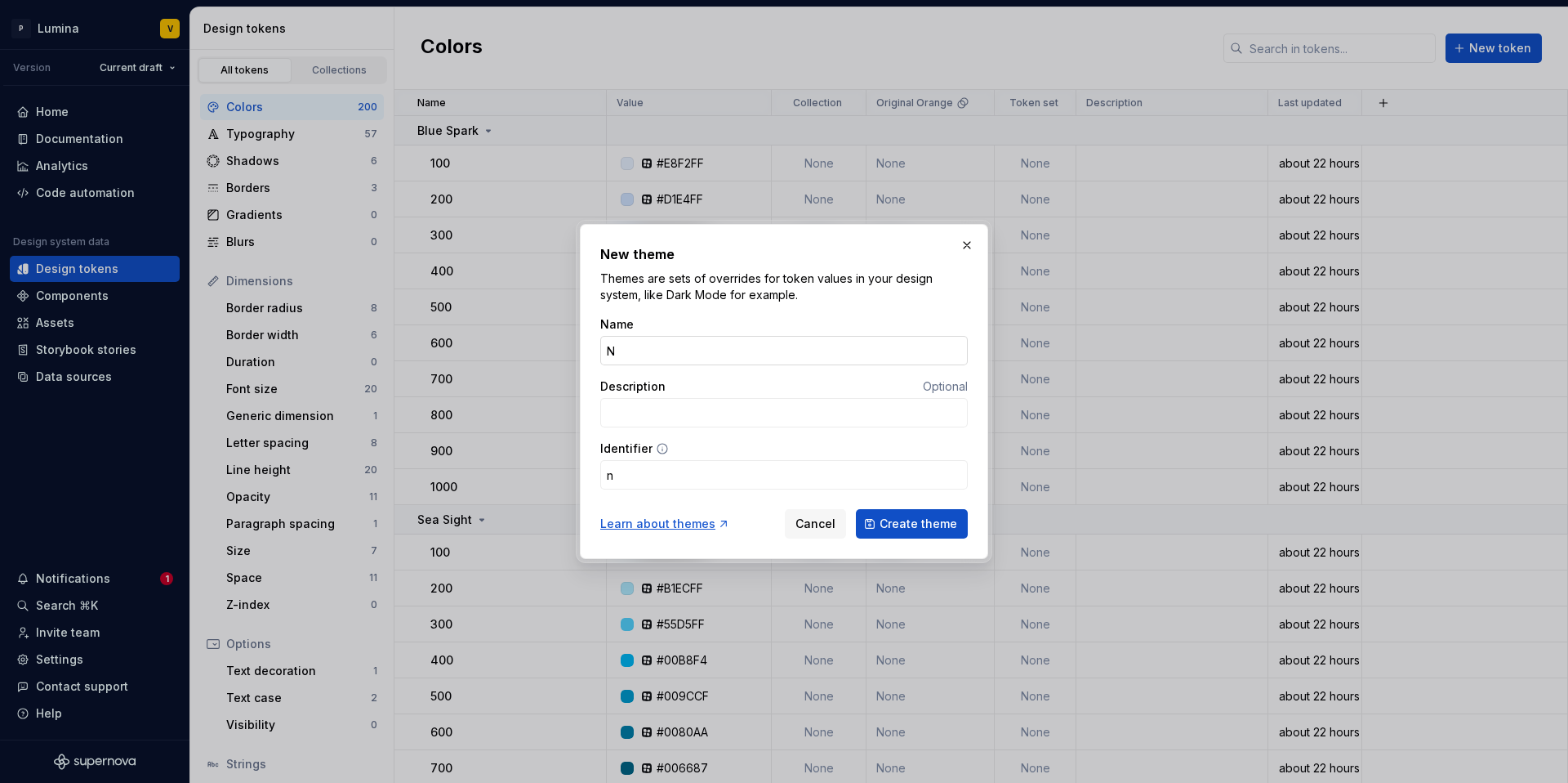
type input "ne"
type input "New"
type input "new"
type input "Ne"
type input "ne"
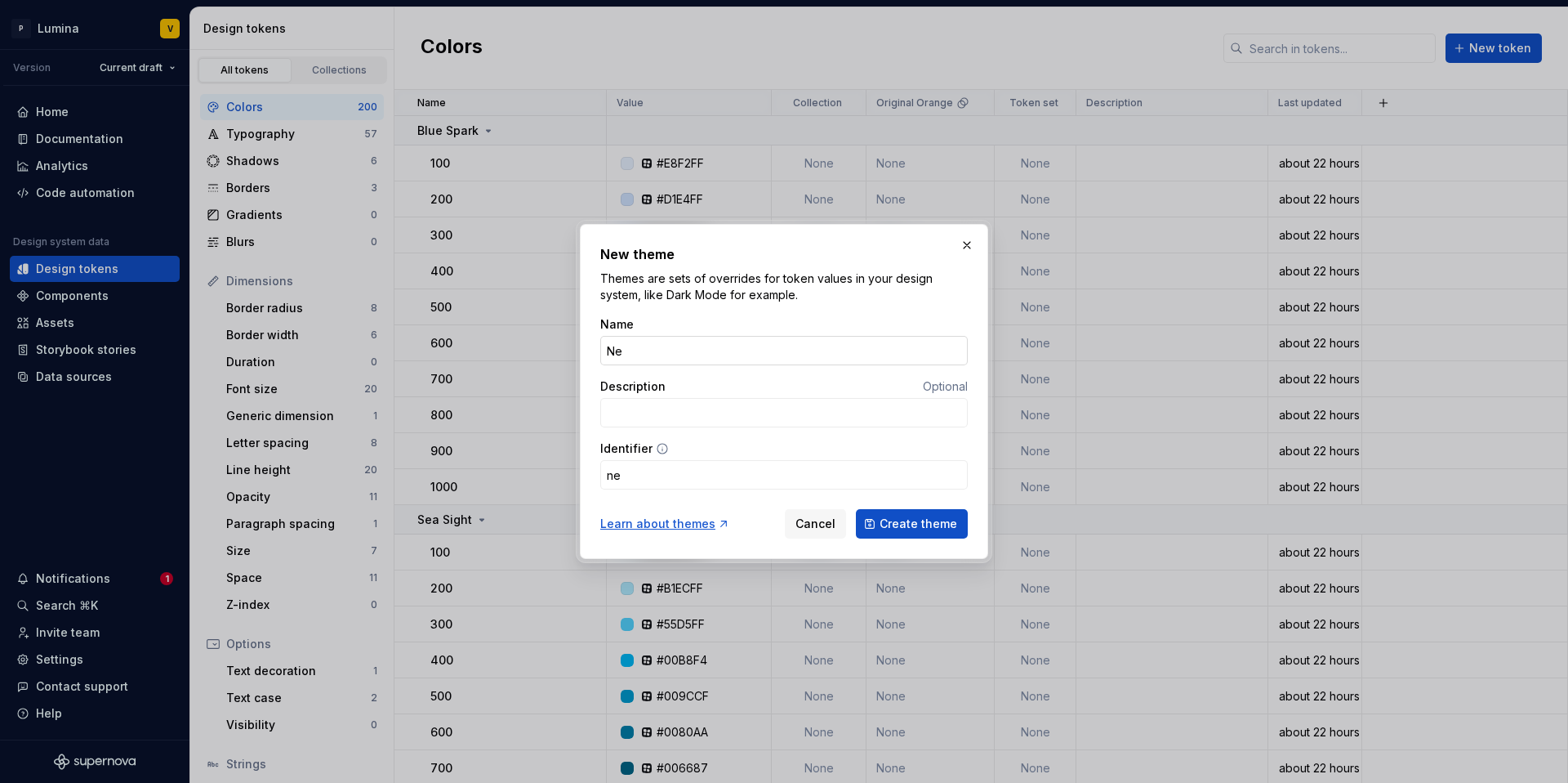
type input "N"
type input "n"
type input "L"
type input "l"
type input "Lu"
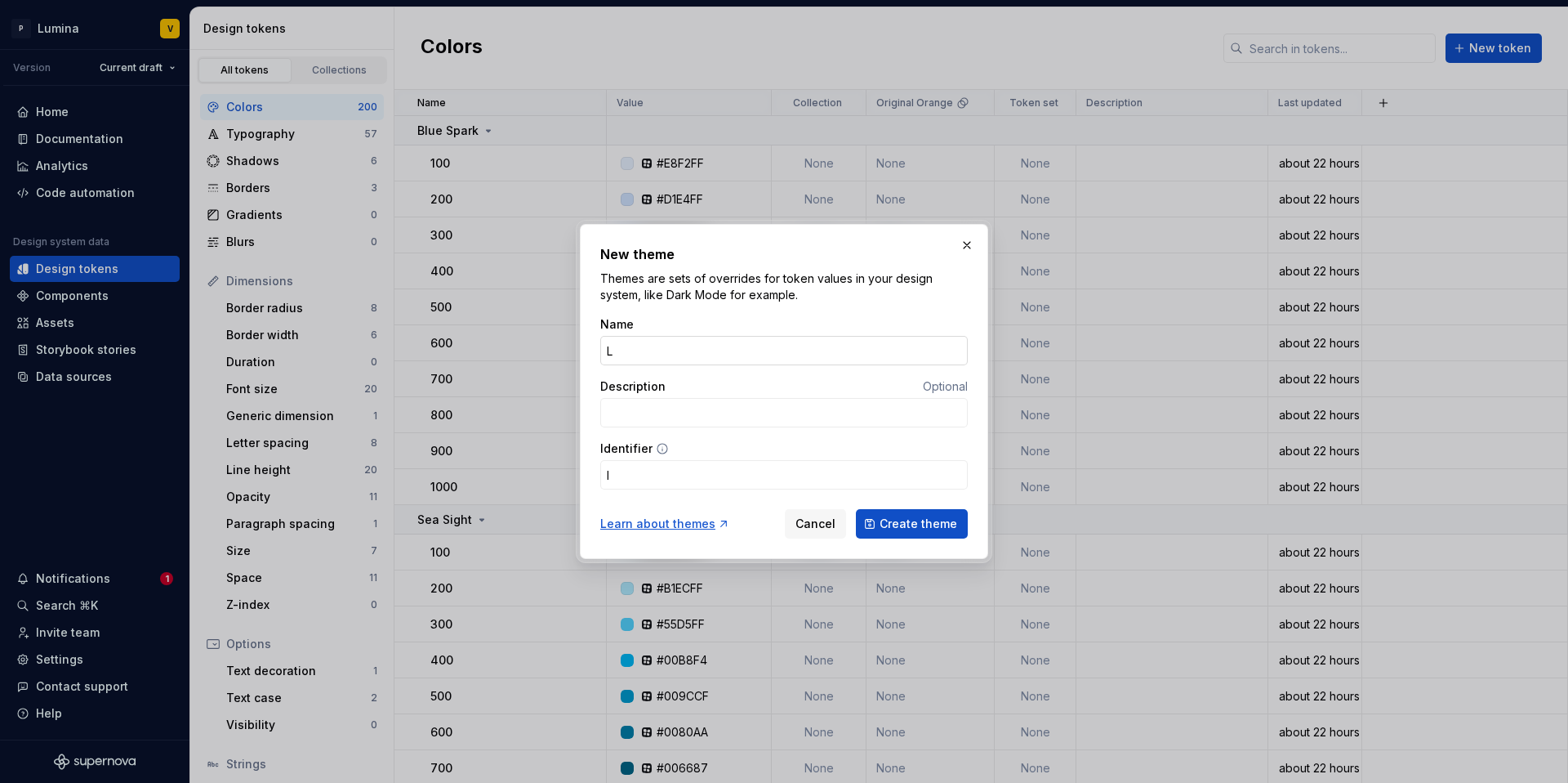
type input "lu"
type input "[PERSON_NAME]"
type input "Lumi"
type input "lumi"
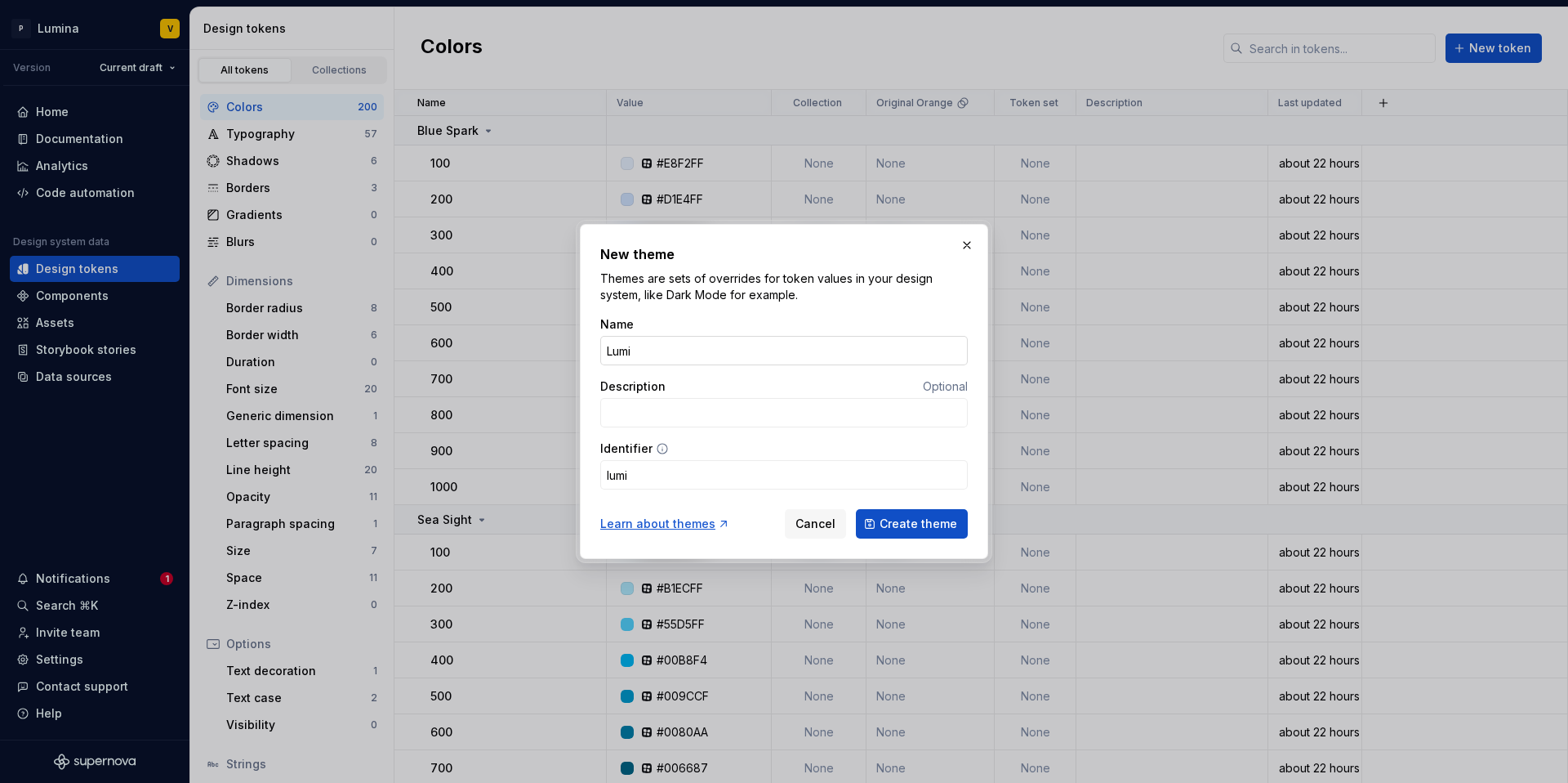
type input "Lumin"
type input "lumin"
type input "Lumina"
type input "lumina"
type input "Lumin"
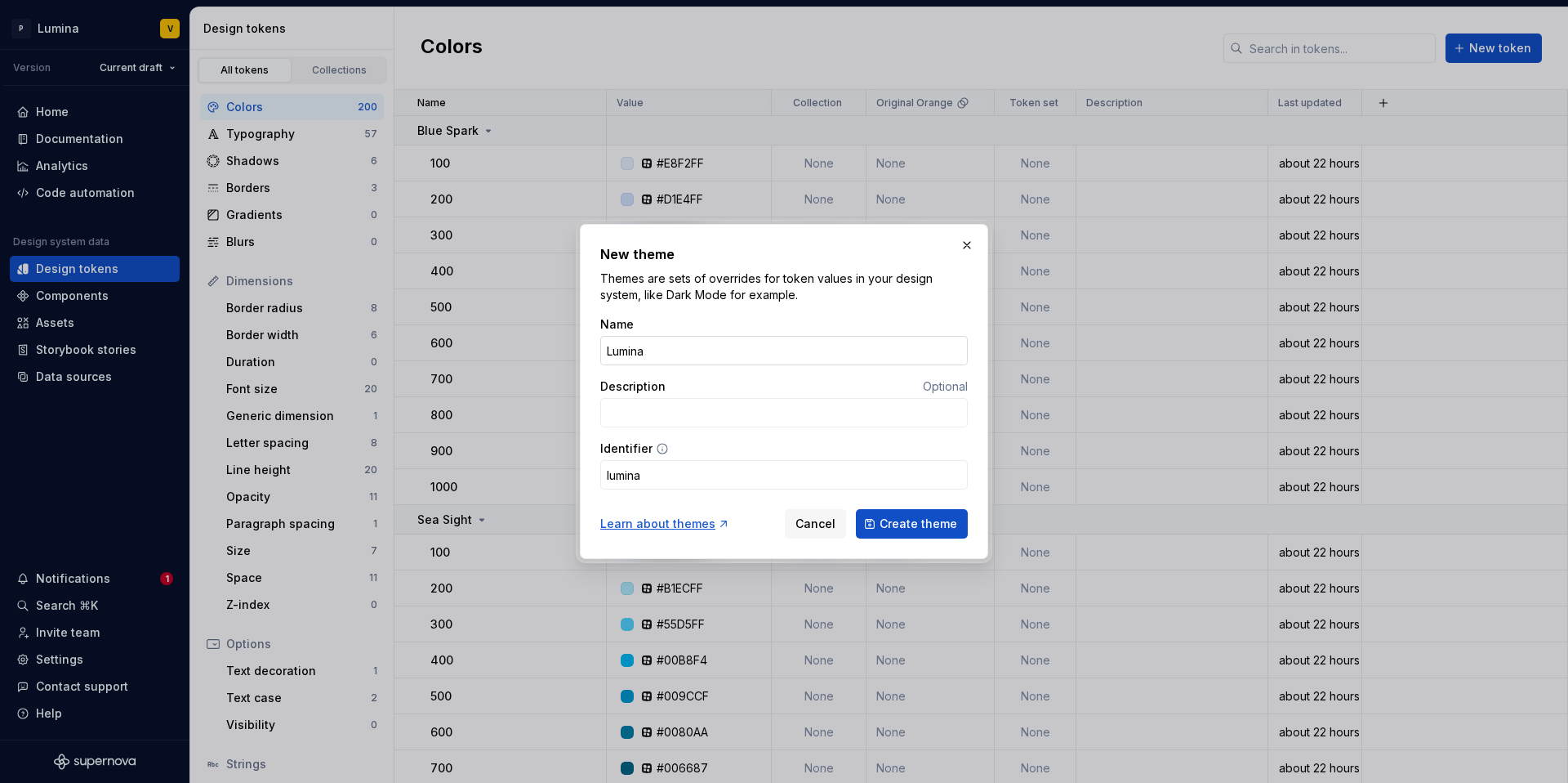
type input "lumin"
type input "Lumi"
type input "lumi"
type input "[PERSON_NAME]"
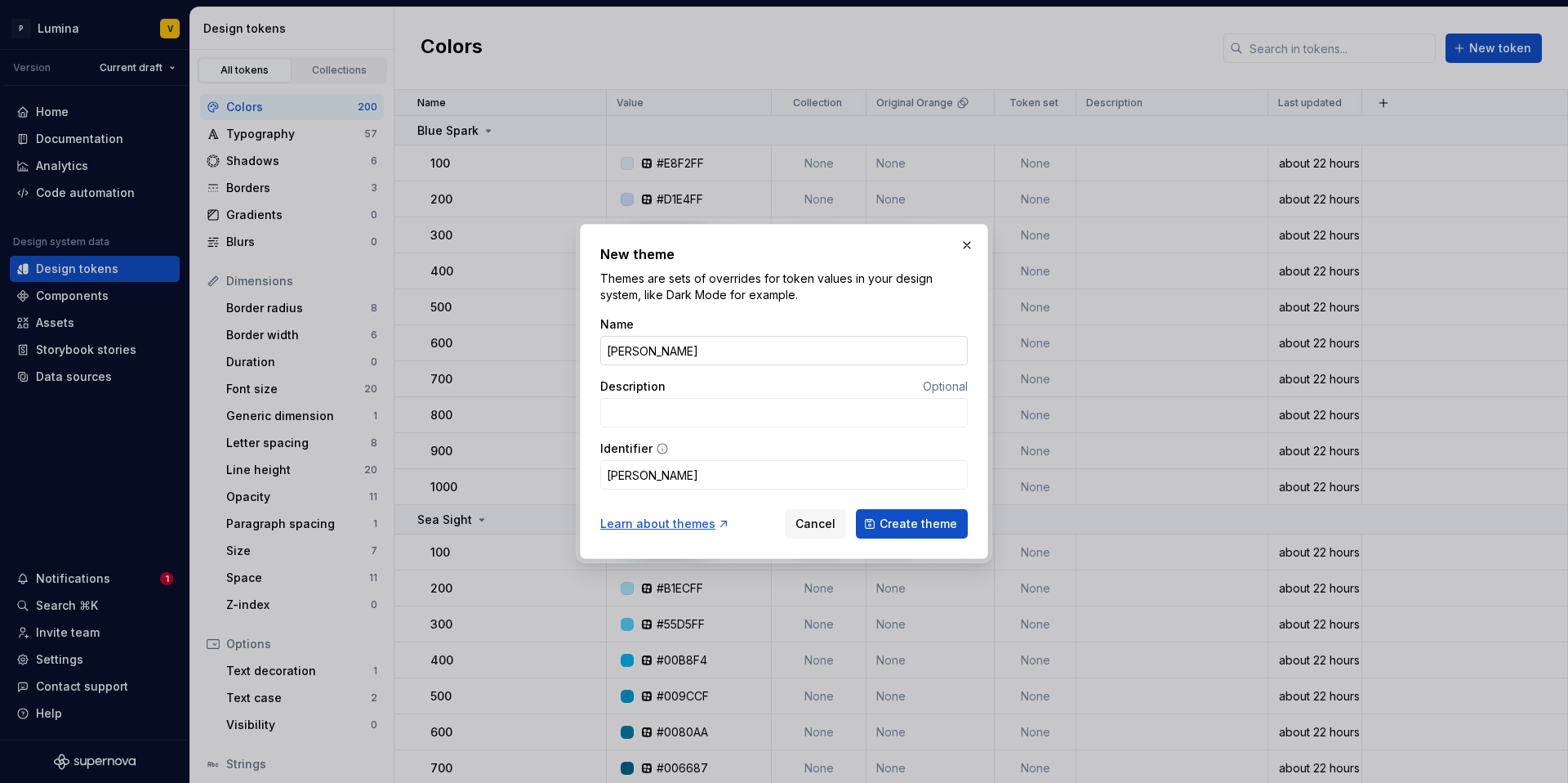
type input "Lu"
type input "lu"
type input "L"
type input "l"
type input "G"
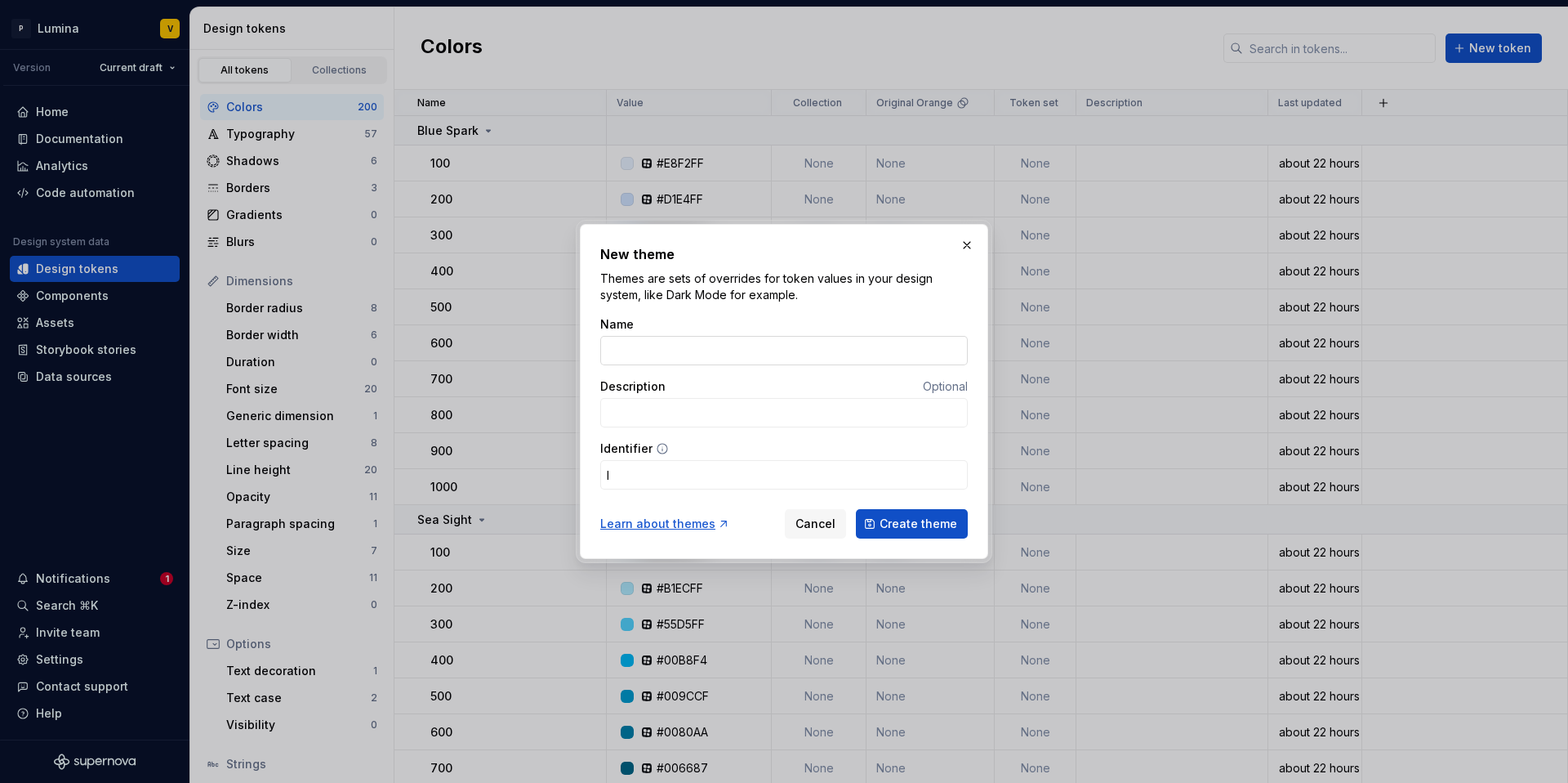
type input "g"
type input "Go"
type input "go"
type input "Gor"
type input "gor"
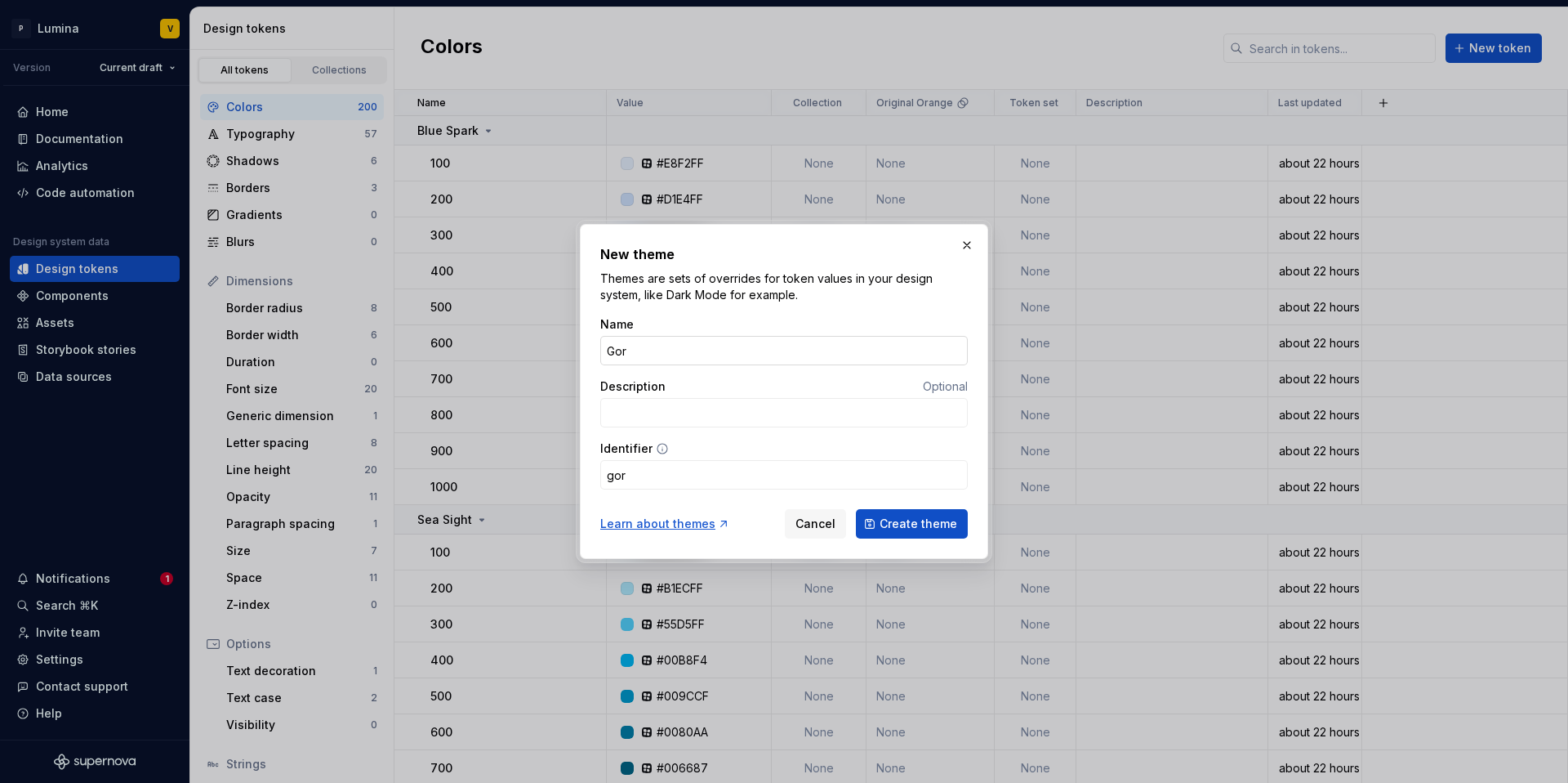
type input "Gory"
type input "gory"
type input "Gor"
type input "gor"
type input "Go"
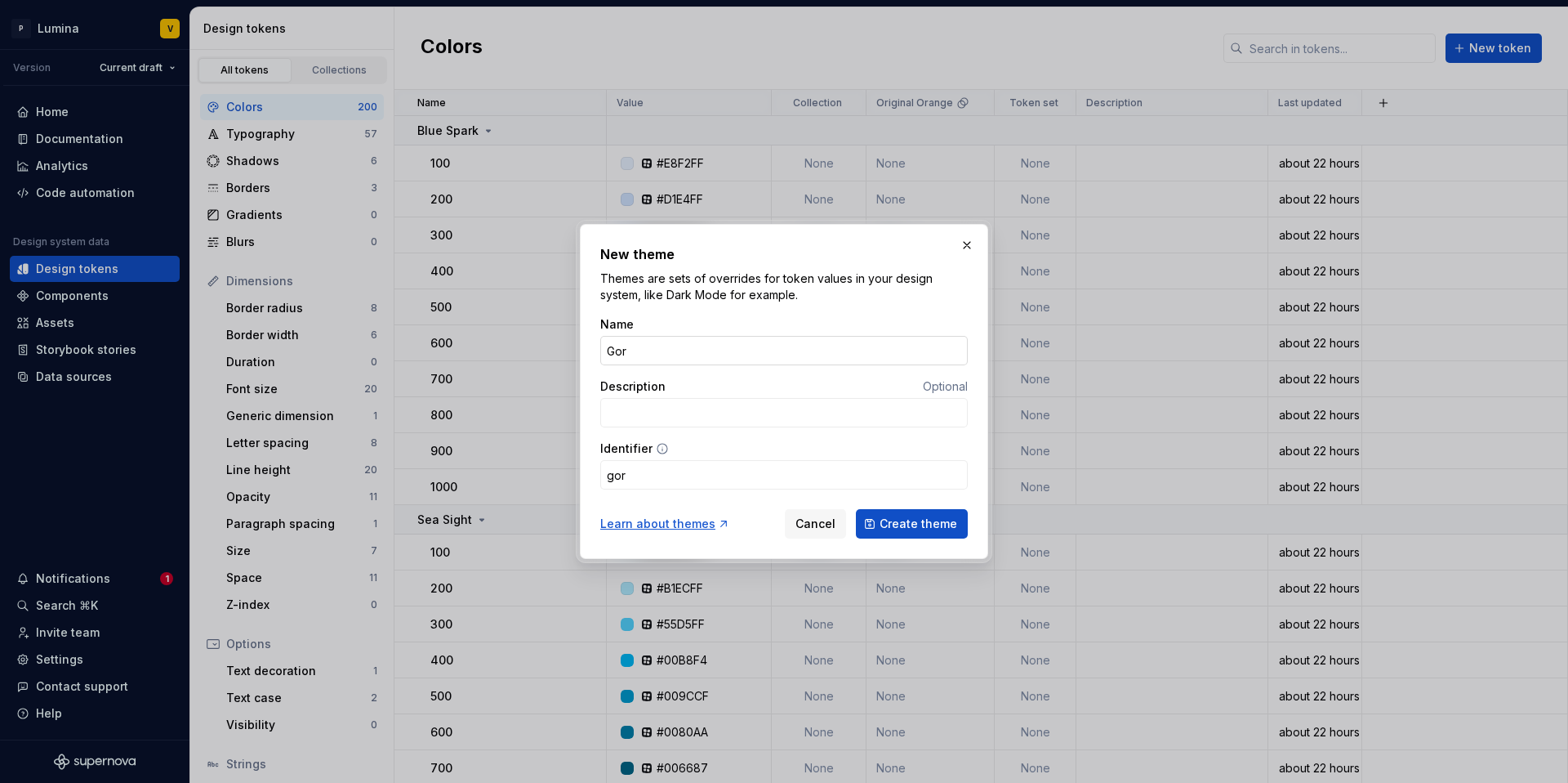
type input "go"
type input "G"
type input "g"
type input "Gl"
type input "gl"
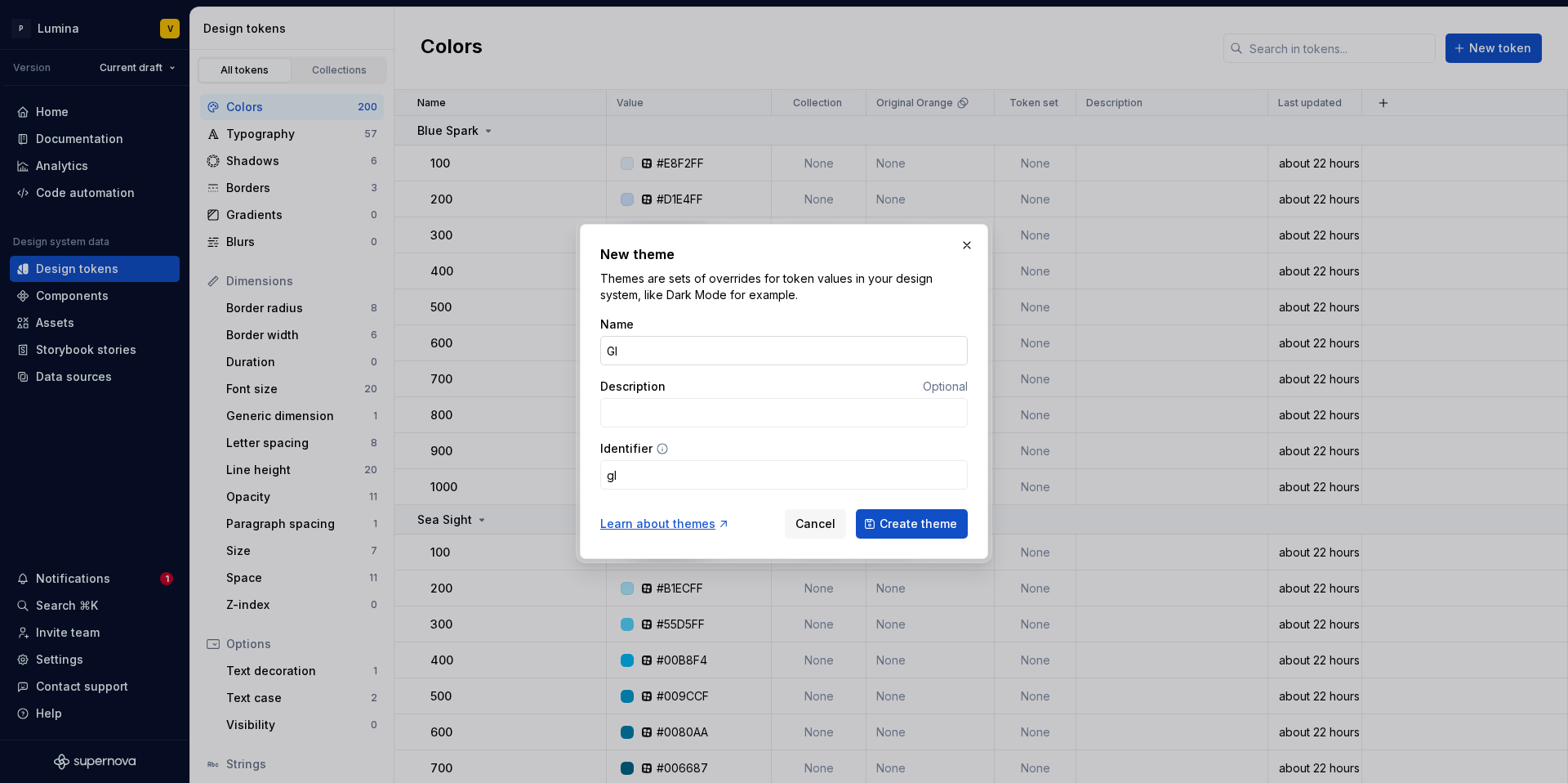
type input "Glo"
type input "glo"
type input "Glor"
type input "glor"
type input "Glory"
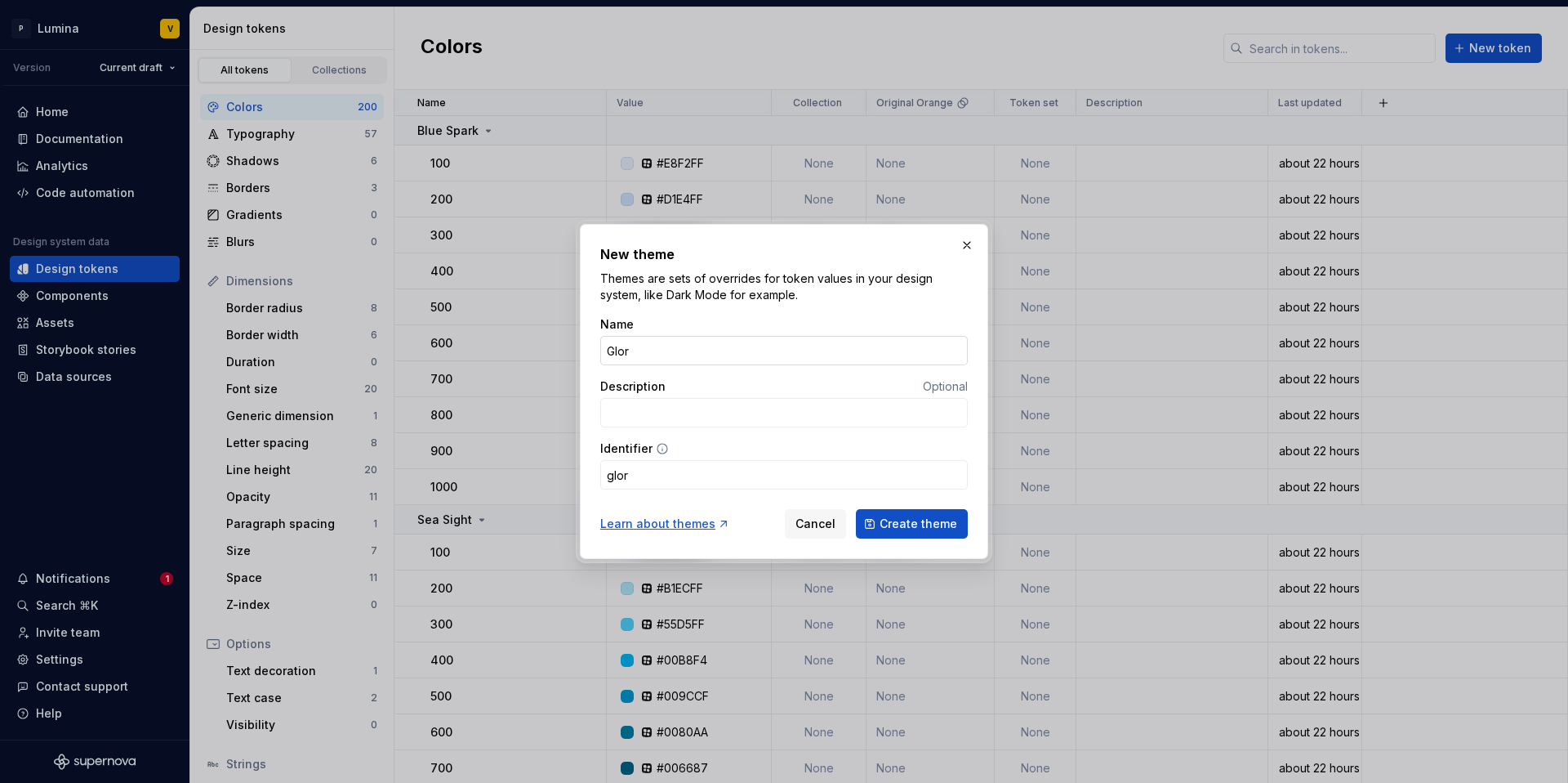
type input "glory"
type input "Glory G"
type input "gloryG"
type input "Glory Gr"
type input "gloryGr"
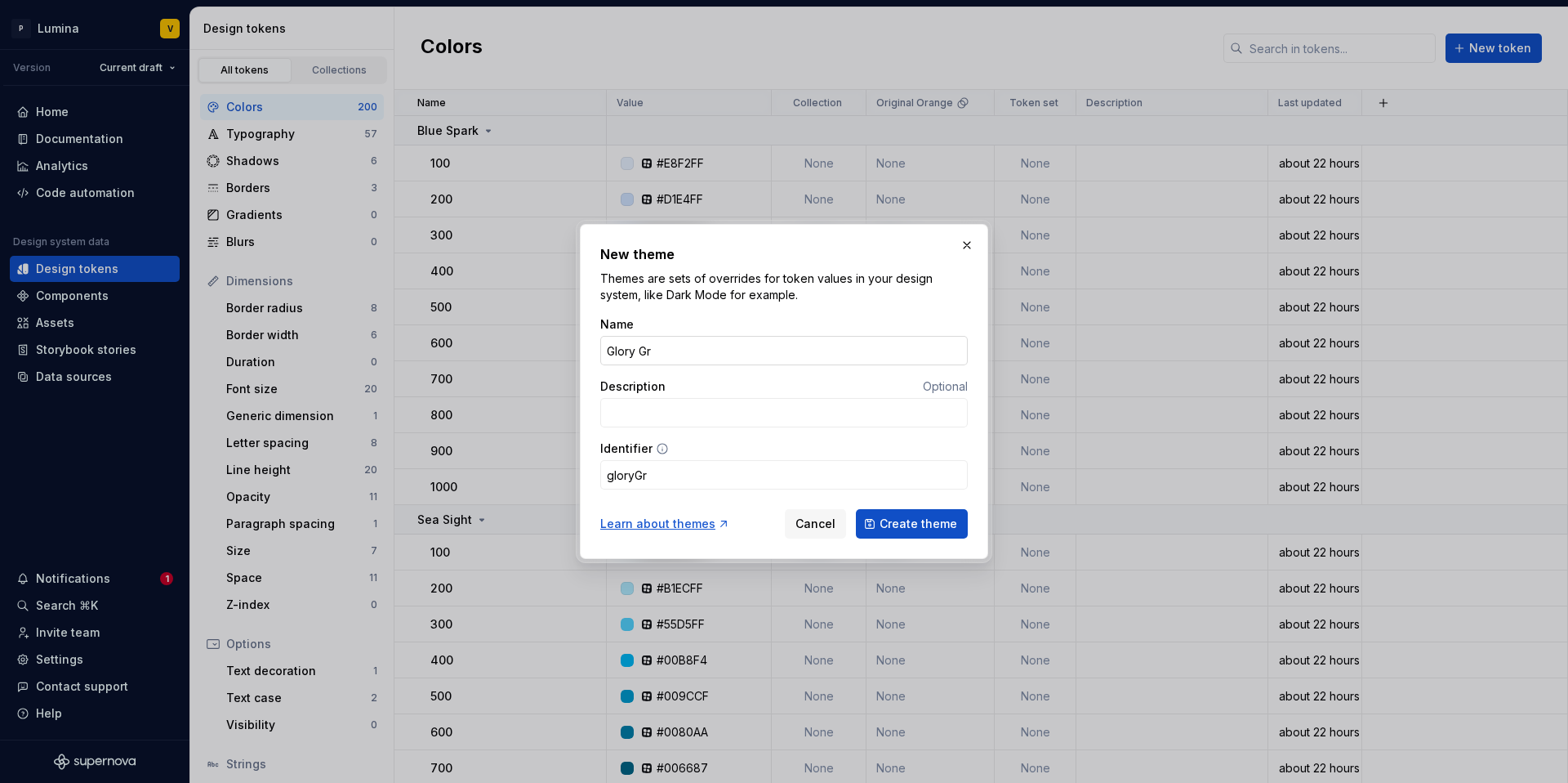
type input "Glory Gre"
type input "gloryGre"
type input "Glory Gree"
type input "gloryGree"
type input "Glory Green"
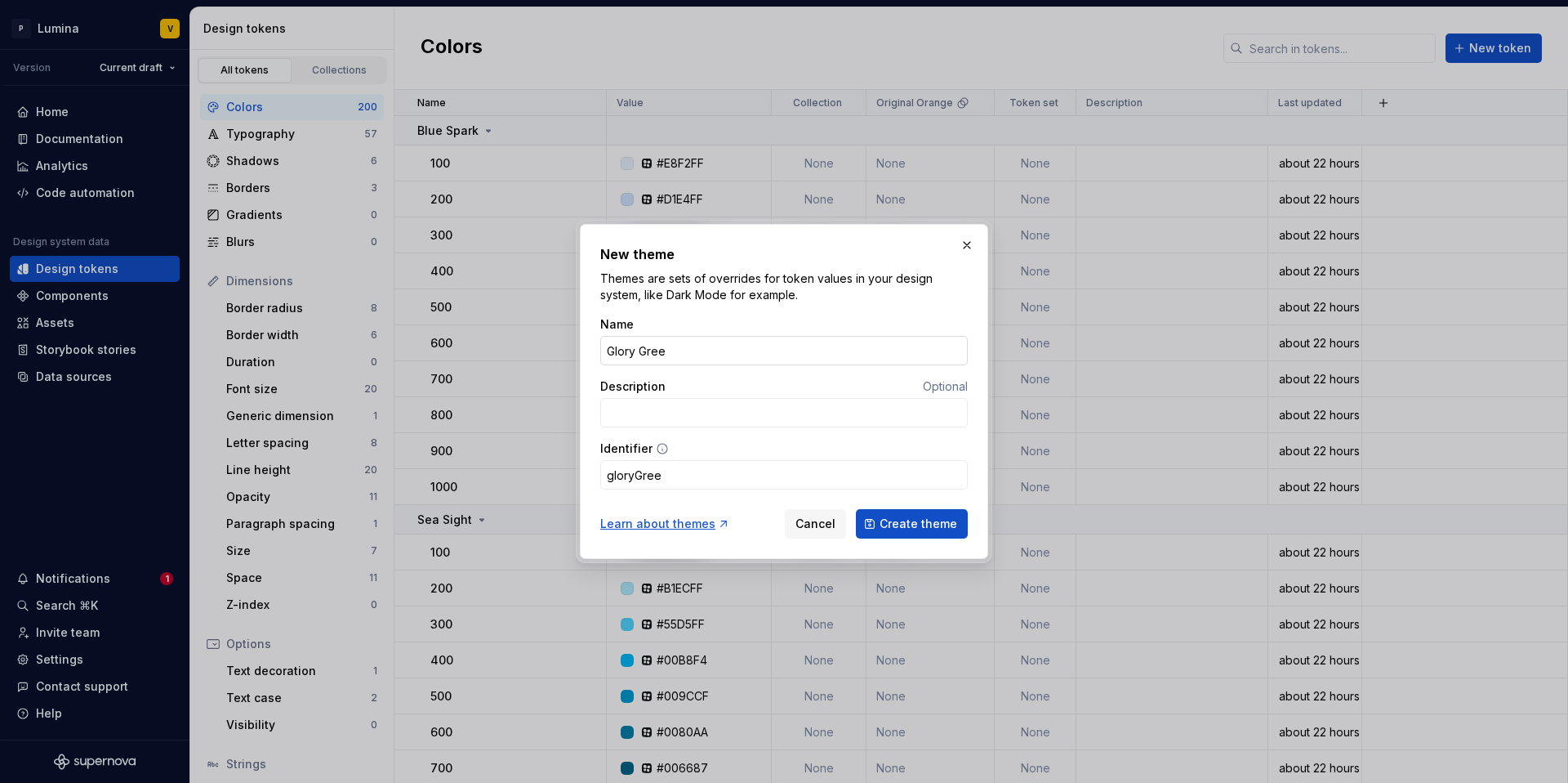
type input "gloryGreen"
click at [641, 348] on input "Glory Green" at bounding box center [784, 350] width 367 height 29
click at [704, 353] on input "Glory Green" at bounding box center [784, 350] width 367 height 29
type input "Glory Green"
click at [670, 416] on input "Description" at bounding box center [784, 413] width 367 height 29
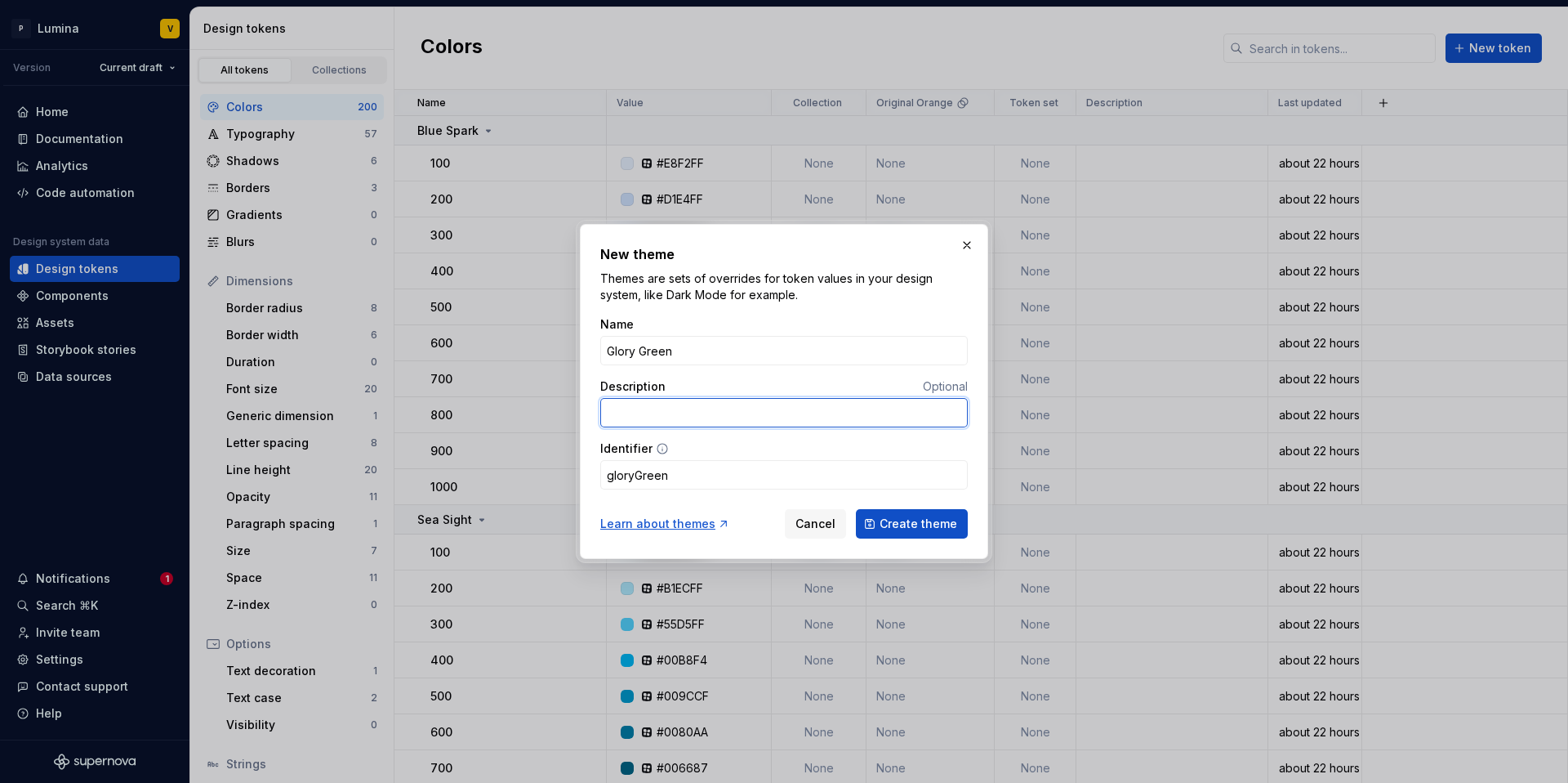
type input "/"
type input "("
type input "new"
click at [895, 525] on span "Create theme" at bounding box center [918, 524] width 78 height 16
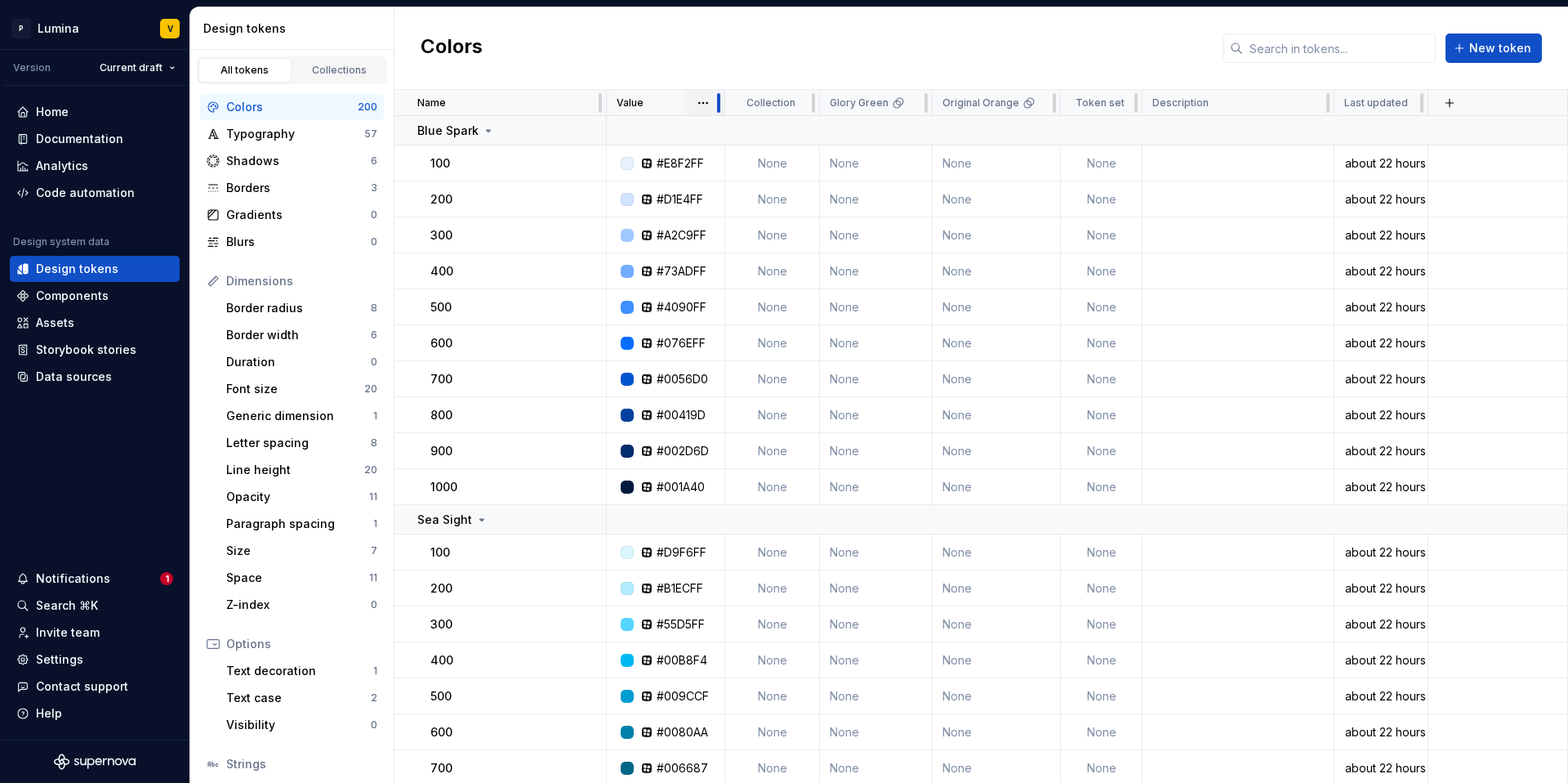
drag, startPoint x: 765, startPoint y: 99, endPoint x: 717, endPoint y: 100, distance: 48.0
click at [717, 100] on div at bounding box center [719, 103] width 4 height 20
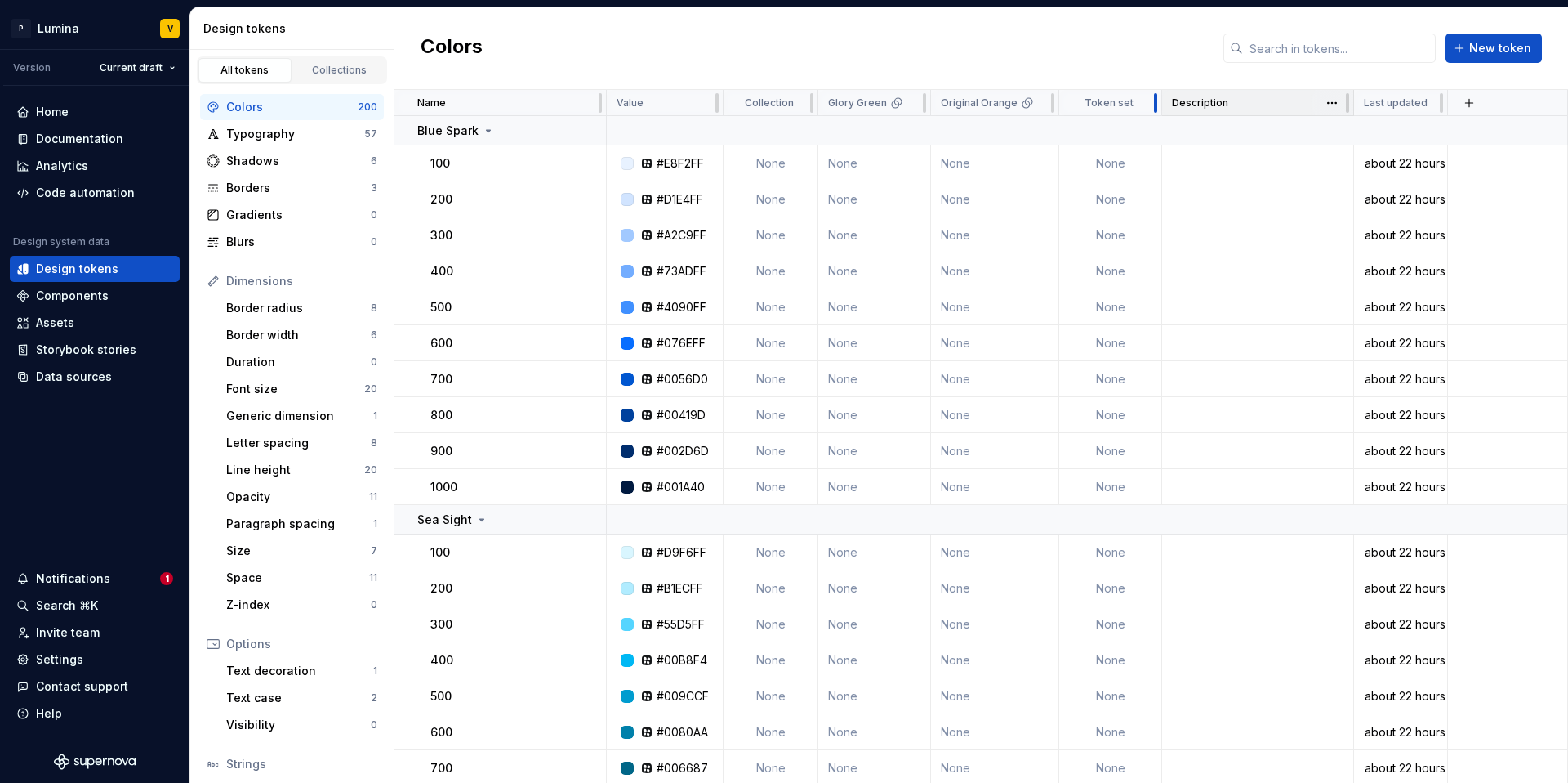
drag, startPoint x: 1136, startPoint y: 99, endPoint x: 1253, endPoint y: 110, distance: 117.5
click at [1157, 102] on div at bounding box center [1155, 102] width 13 height 26
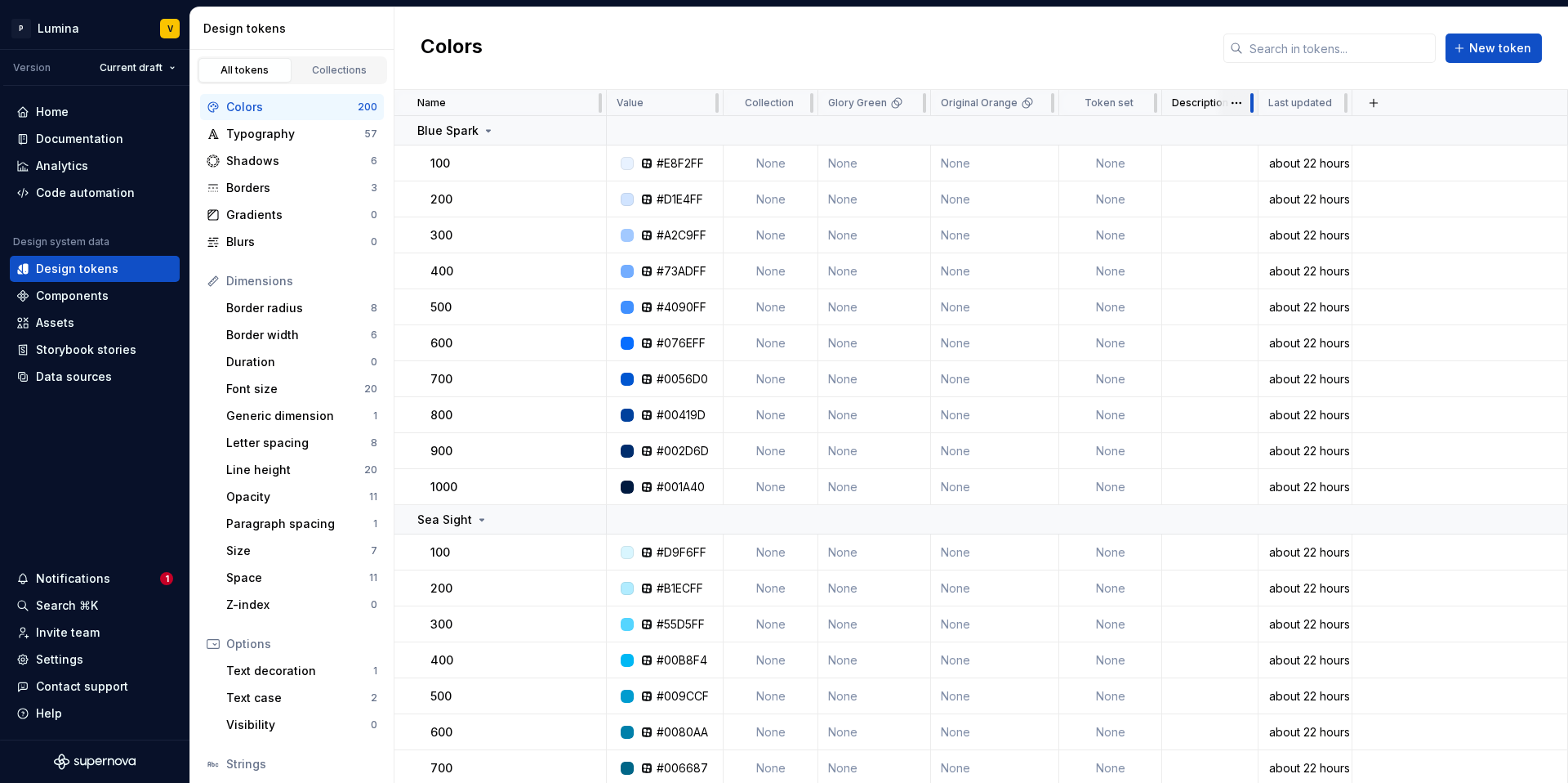
drag, startPoint x: 1354, startPoint y: 103, endPoint x: 1258, endPoint y: 111, distance: 96.3
drag, startPoint x: 600, startPoint y: 99, endPoint x: 514, endPoint y: 100, distance: 86.0
click at [518, 100] on div "Name" at bounding box center [500, 102] width 213 height 26
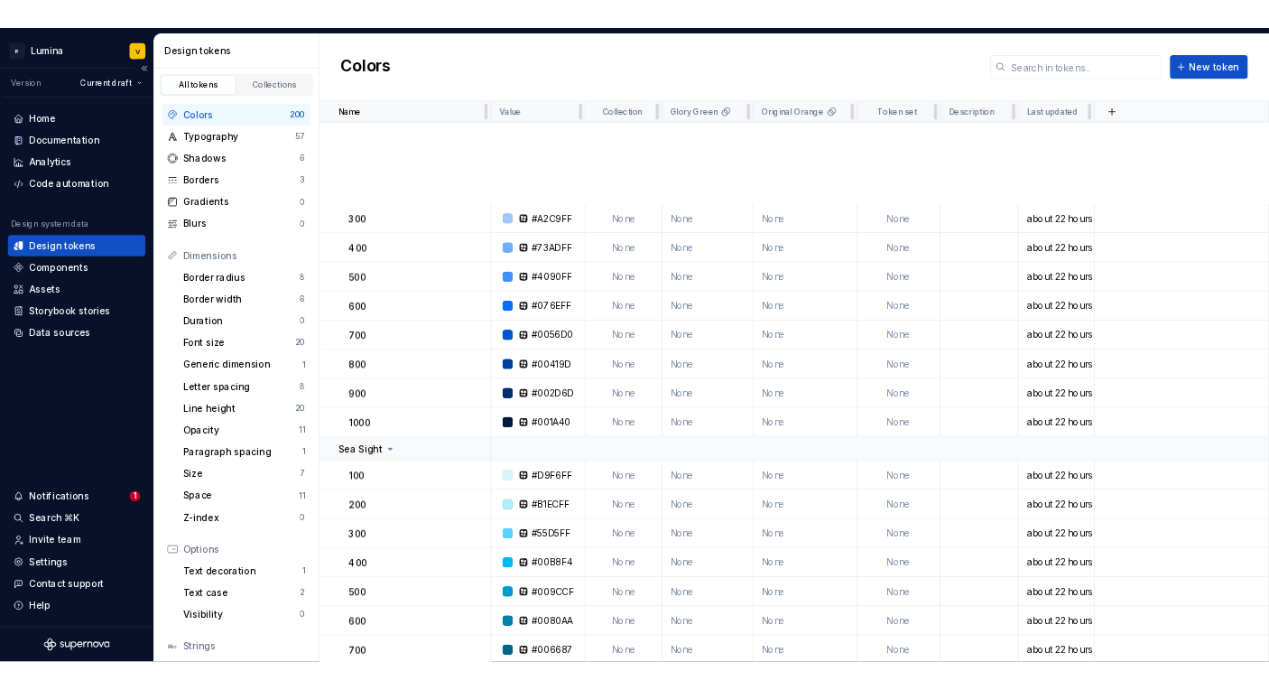
scroll to position [747, 0]
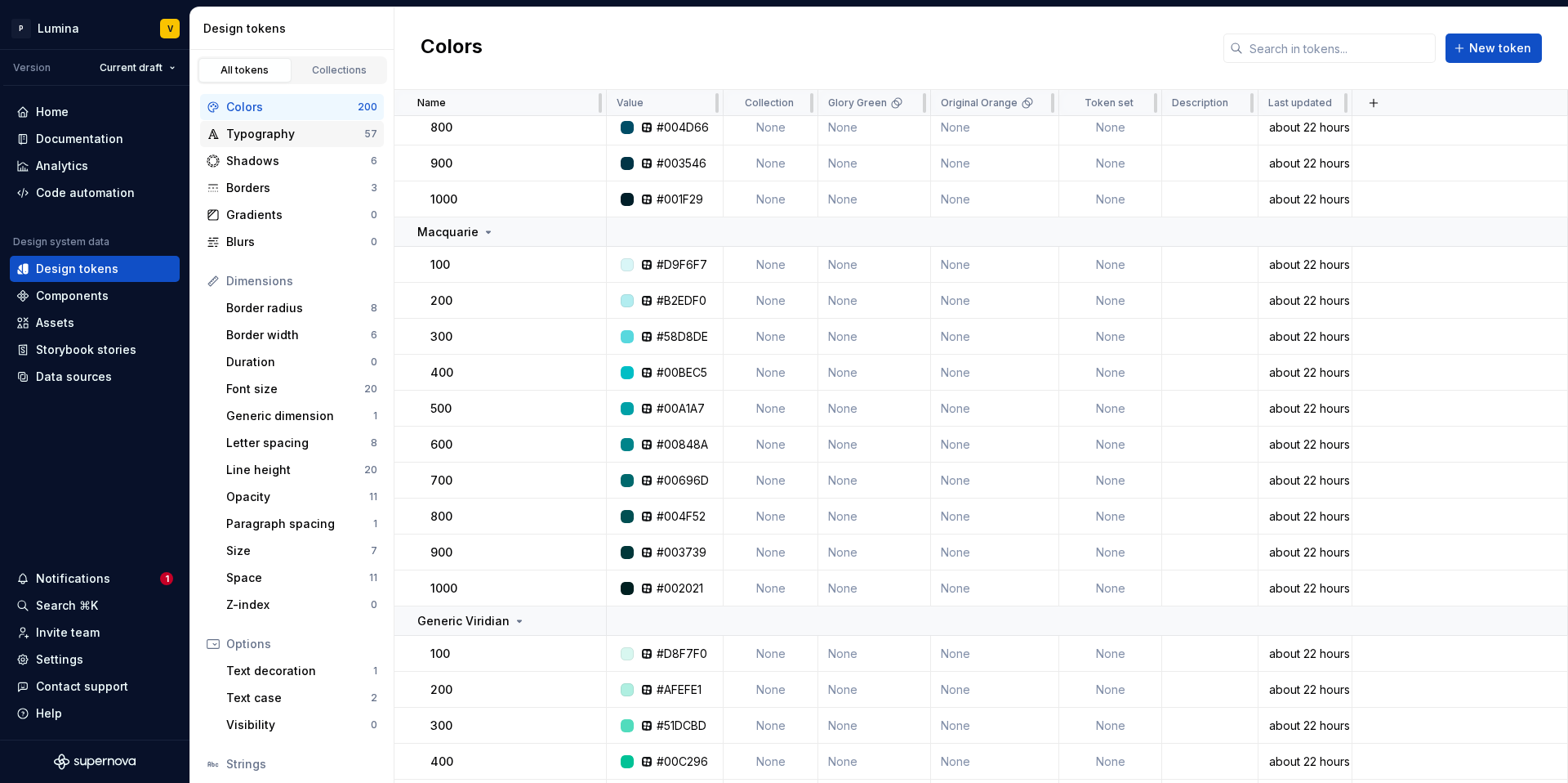
click at [316, 129] on div "Typography" at bounding box center [295, 134] width 138 height 16
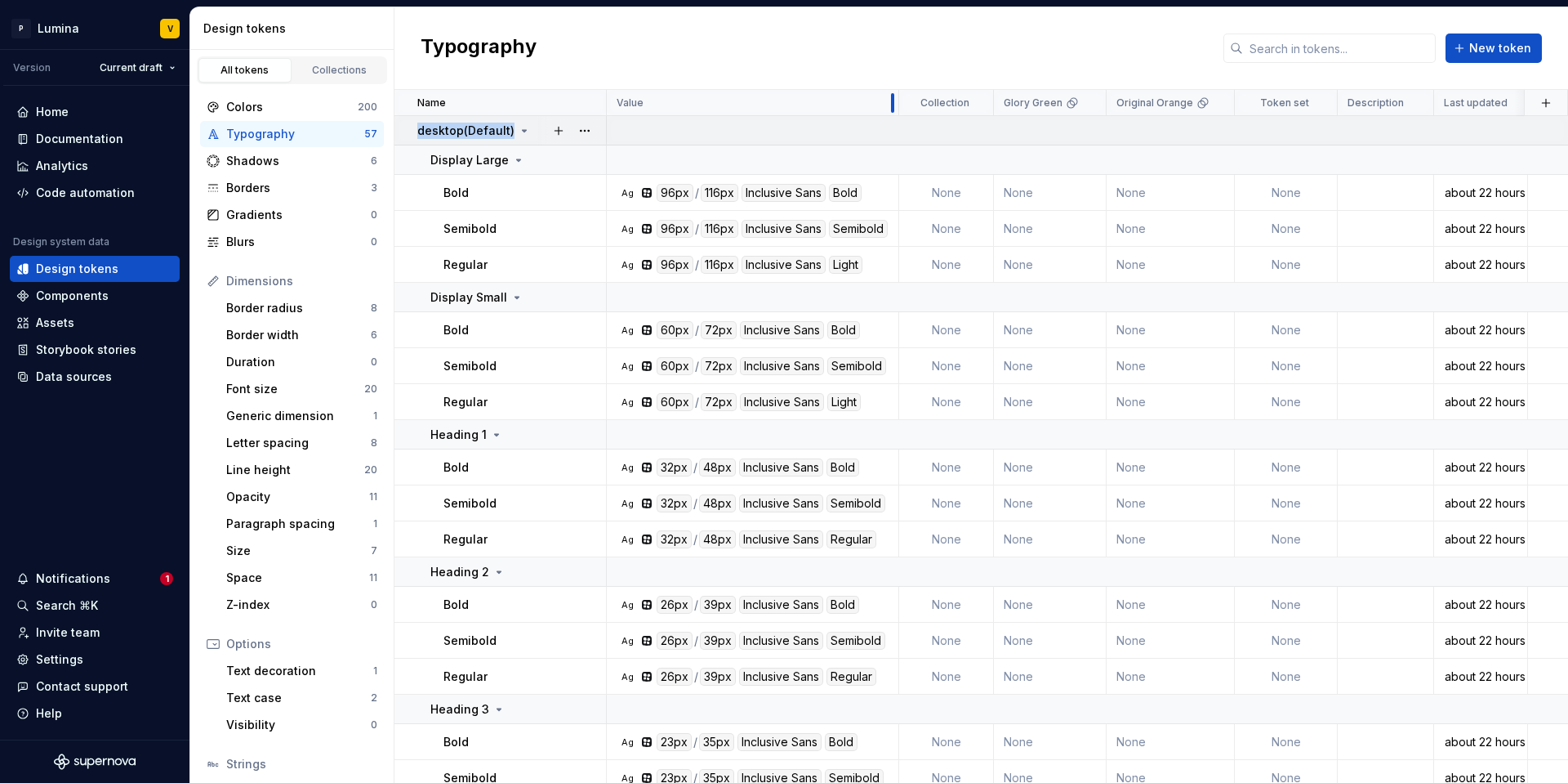
drag, startPoint x: 717, startPoint y: 100, endPoint x: 892, endPoint y: 123, distance: 176.5
